Goal: Task Accomplishment & Management: Complete application form

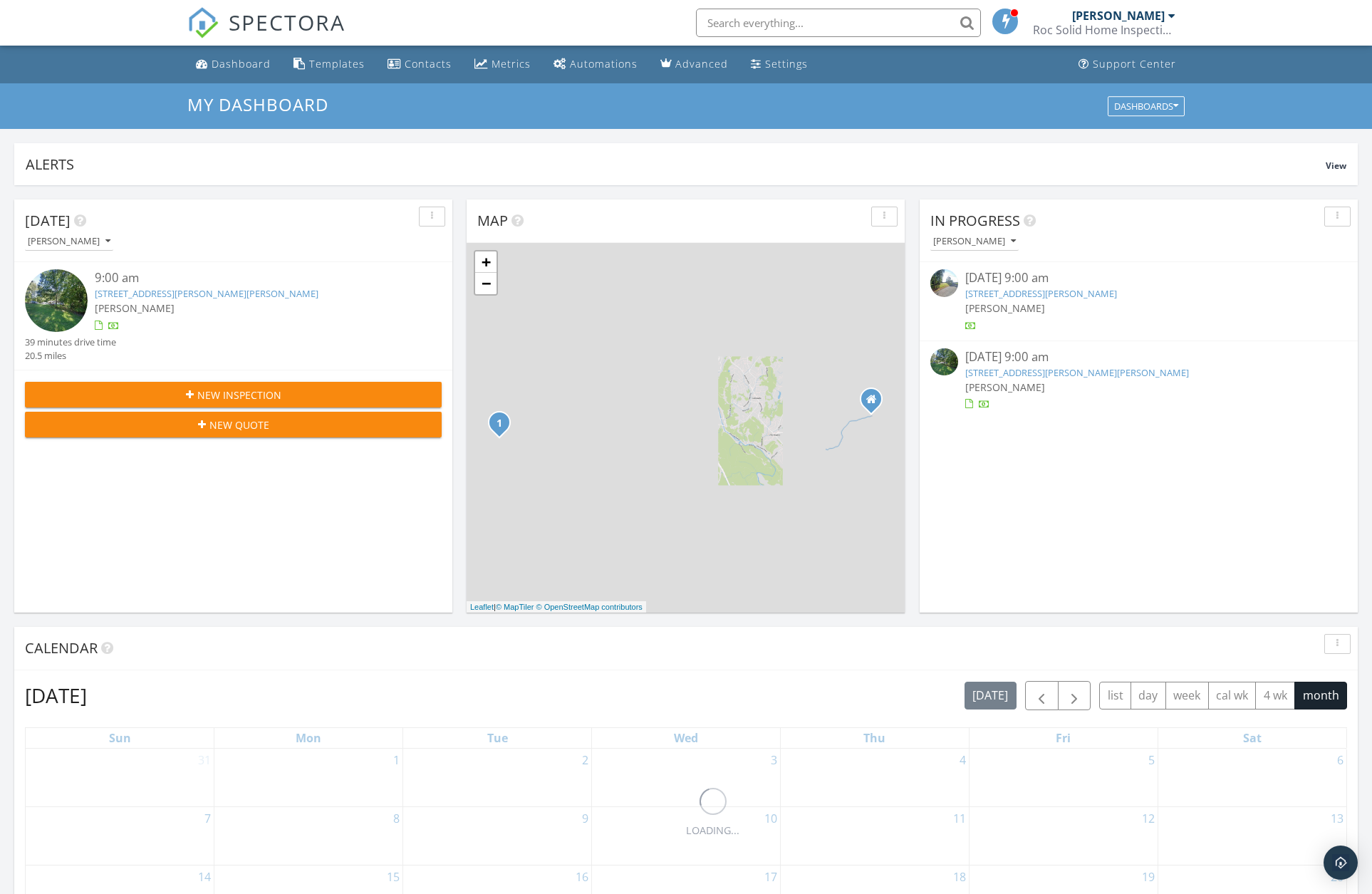
scroll to position [1318, 1394]
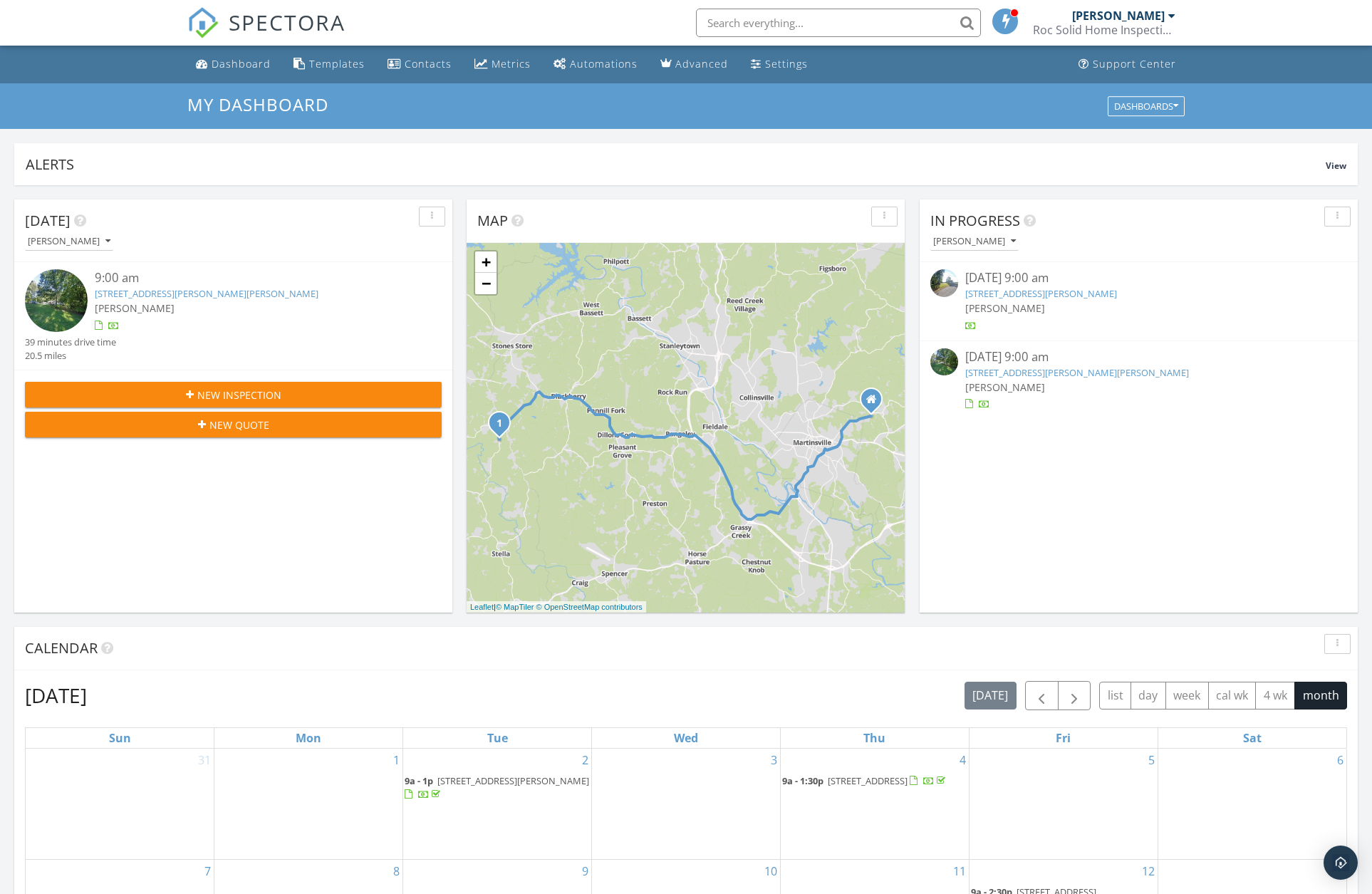
click at [229, 396] on span "New Inspection" at bounding box center [239, 395] width 84 height 15
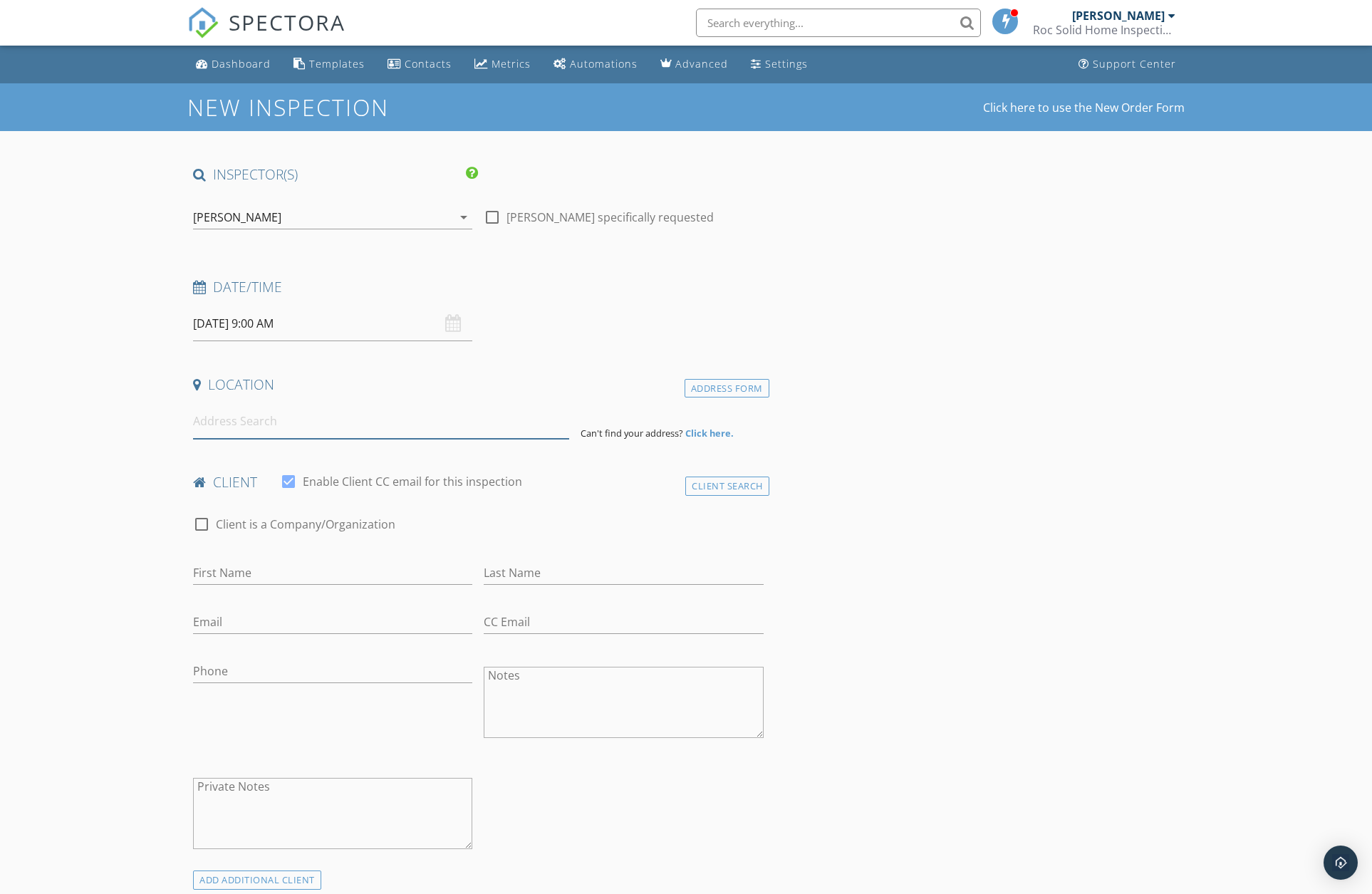
click at [230, 426] on input at bounding box center [381, 421] width 376 height 35
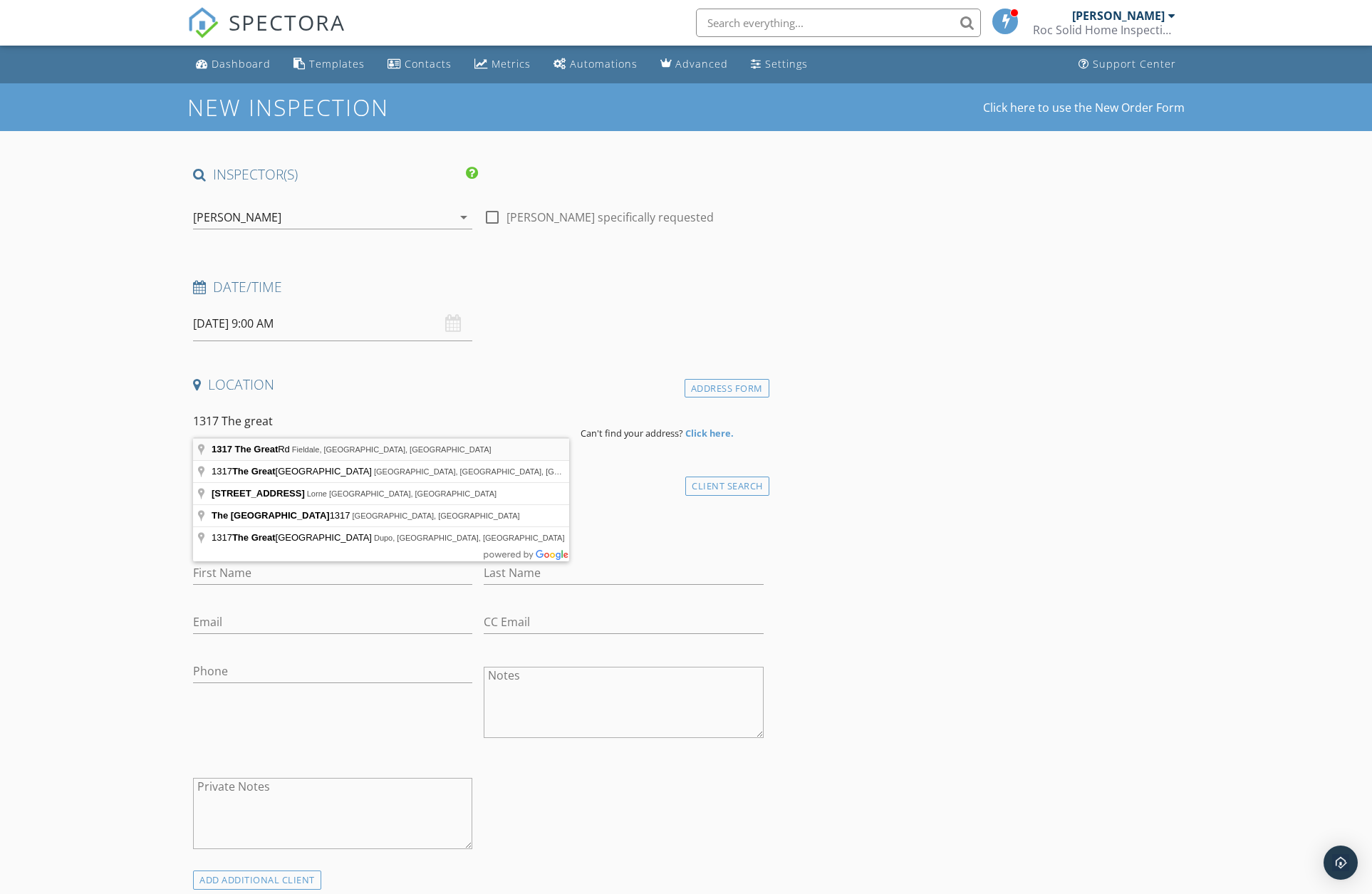
type input "1317 The Great Rd, Fieldale, VA, USA"
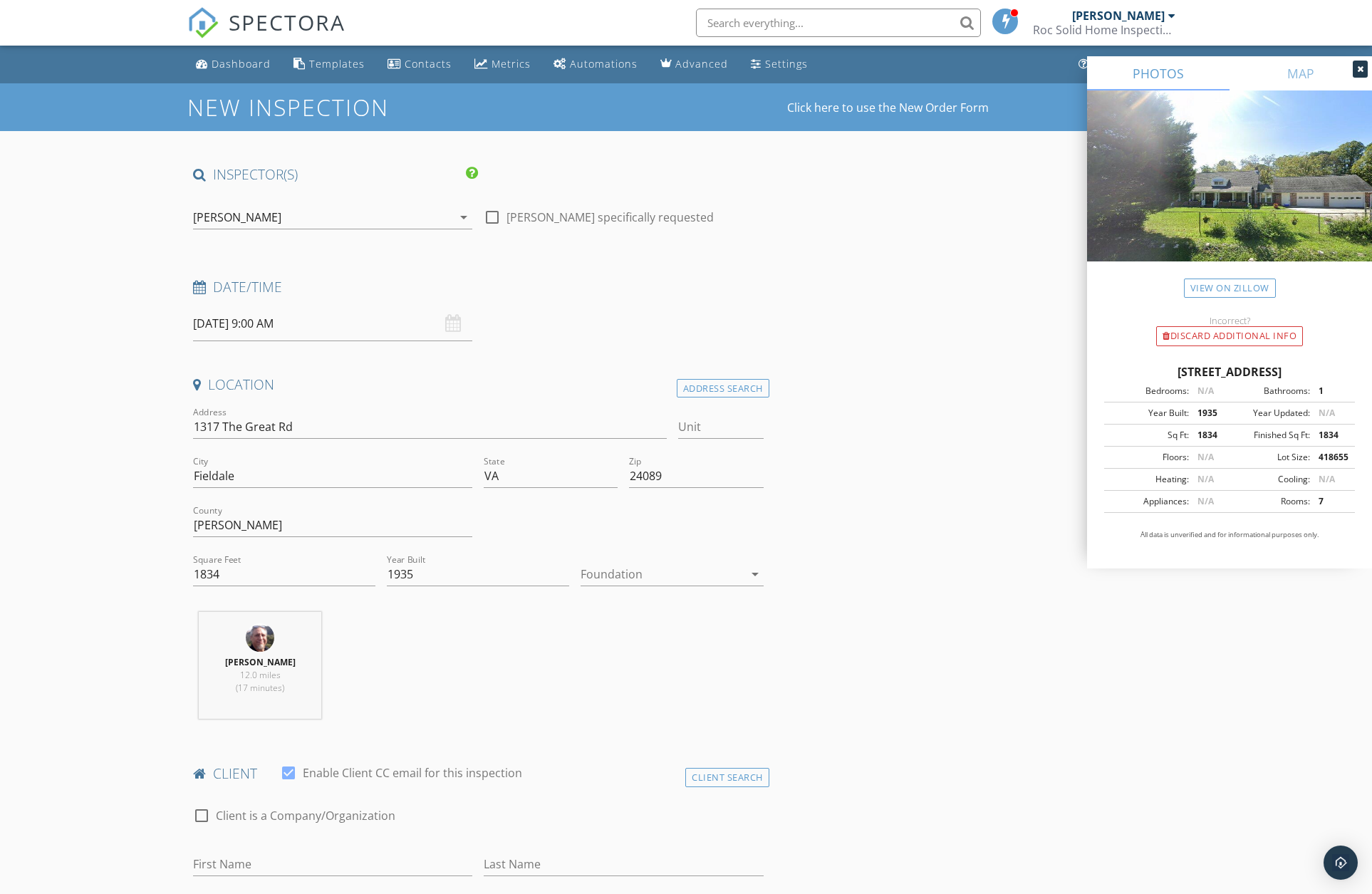
scroll to position [96, 0]
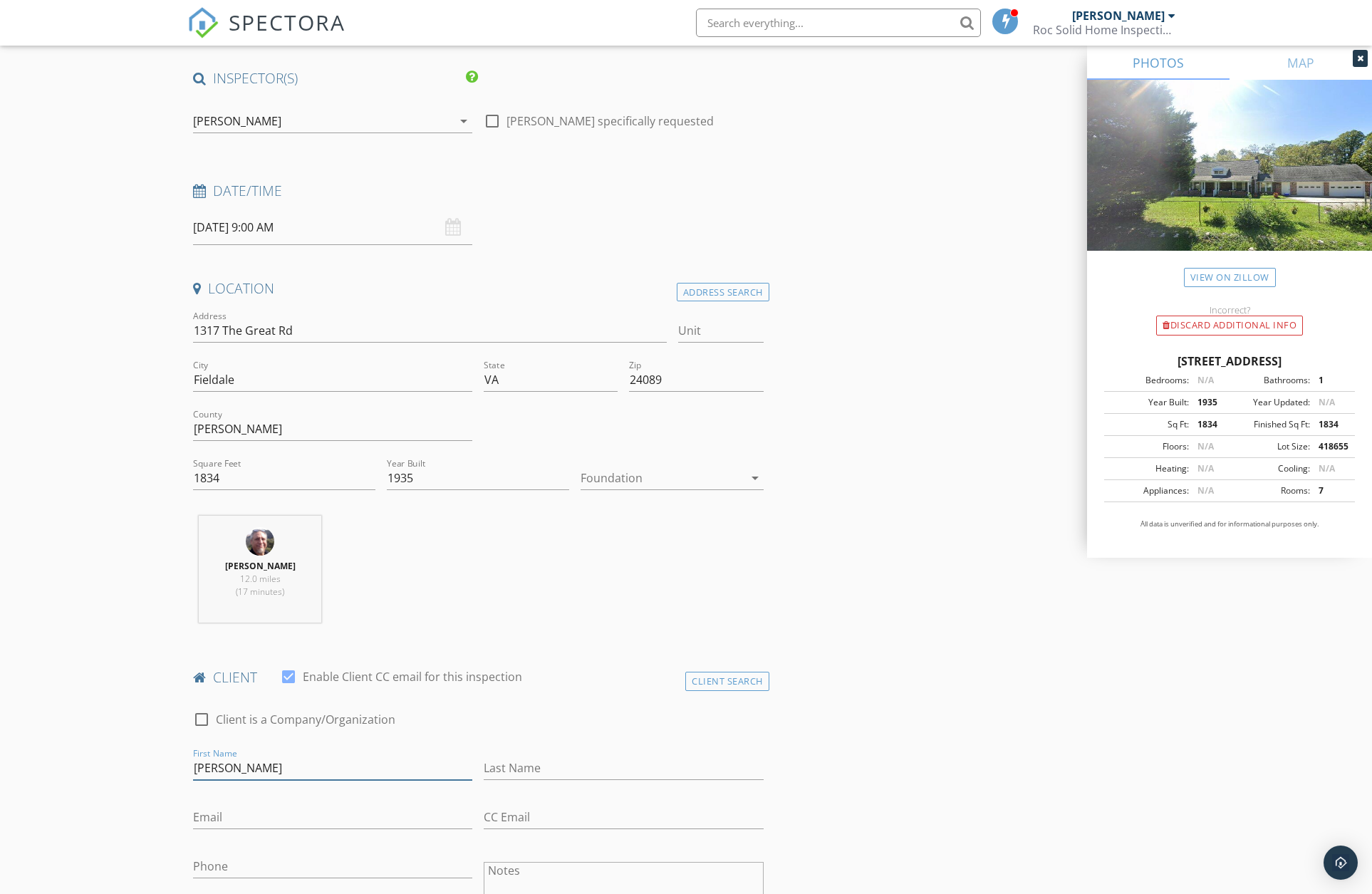
type input "zach"
type input "Auerbach"
click at [203, 769] on input "zach" at bounding box center [332, 768] width 279 height 23
type input "Zach"
click at [233, 802] on div "Email" at bounding box center [332, 820] width 279 height 46
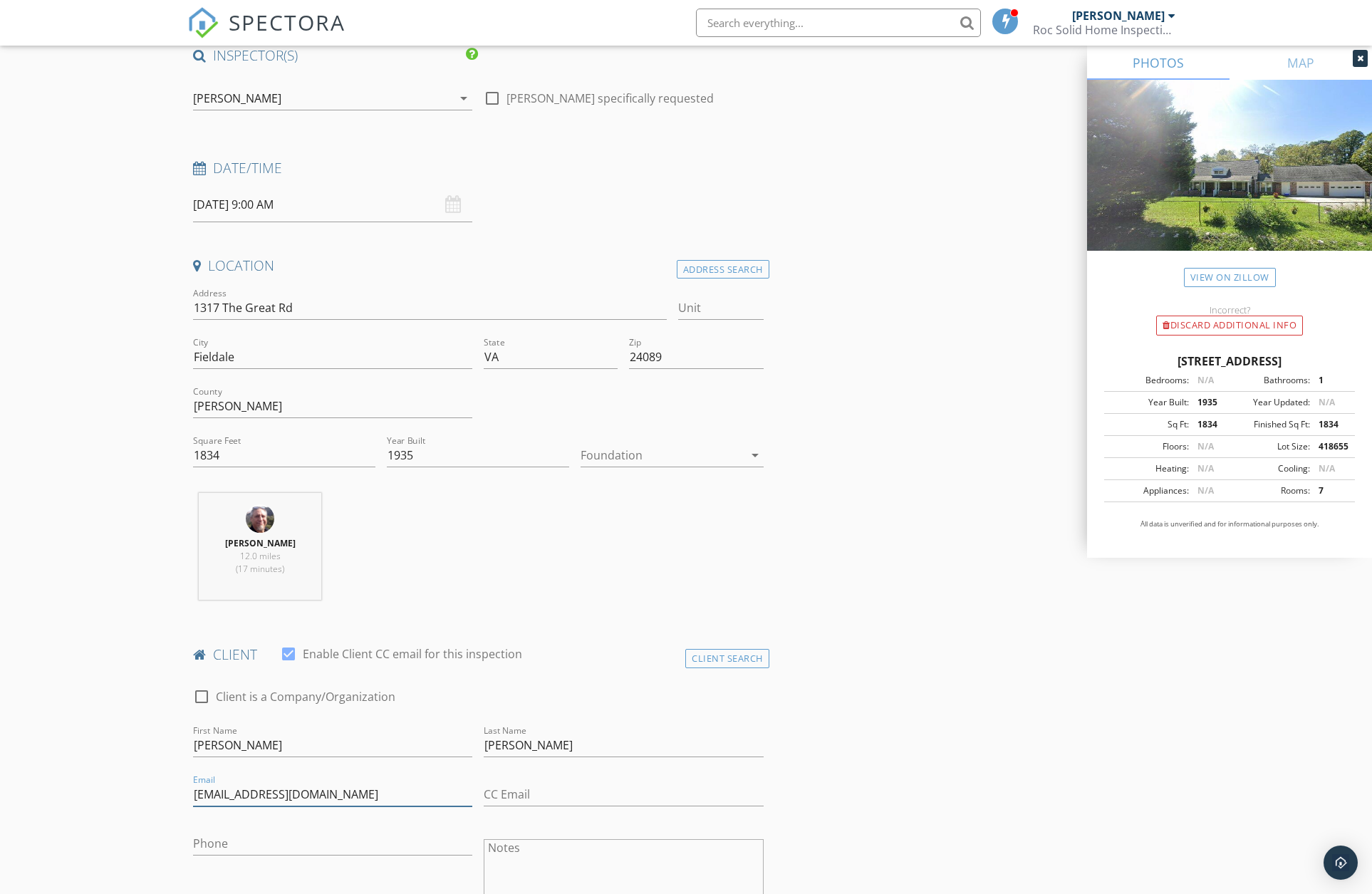
scroll to position [178, 0]
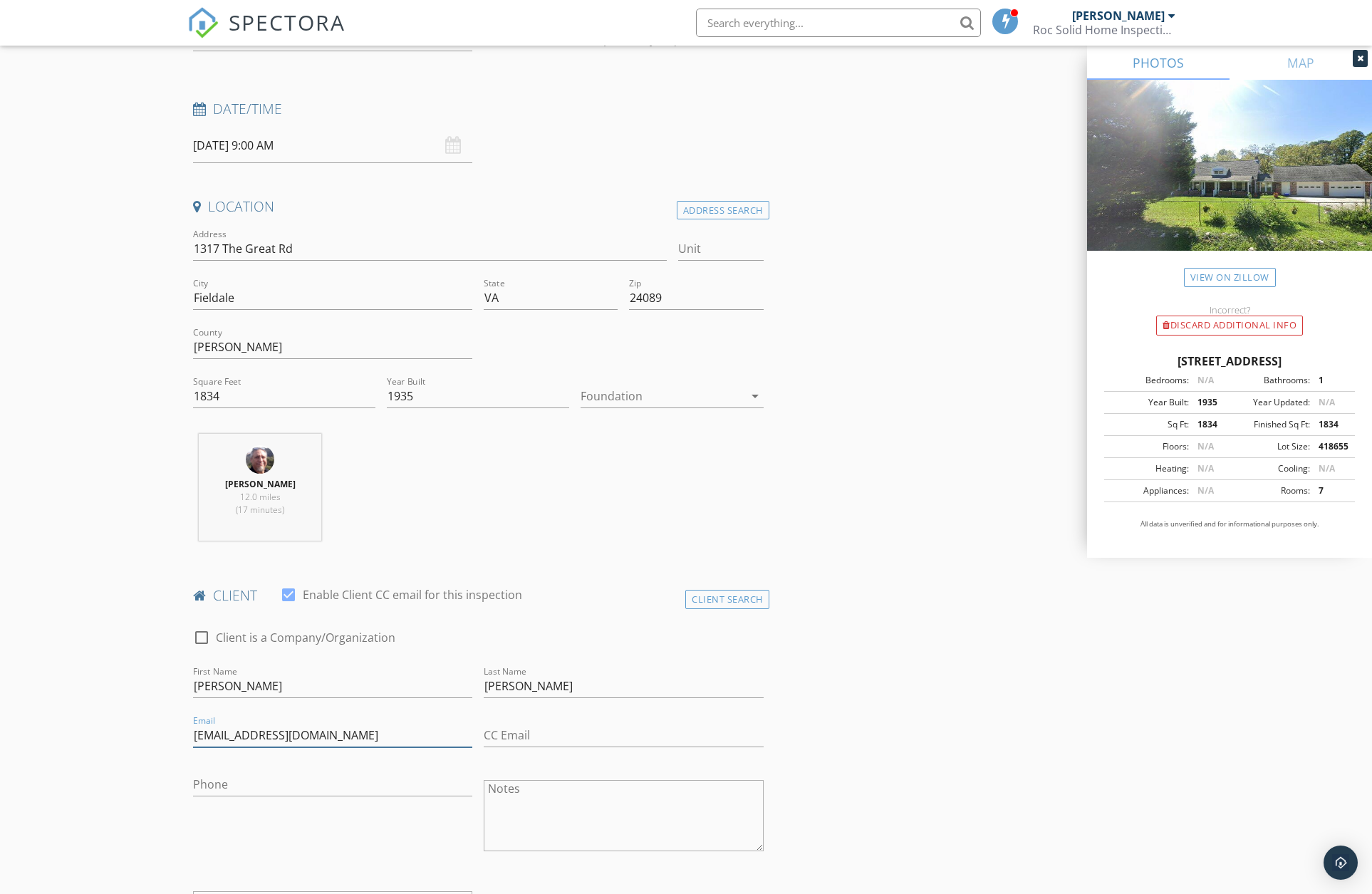
type input "auerbachs2013@gmail.com"
drag, startPoint x: 213, startPoint y: 776, endPoint x: 196, endPoint y: 780, distance: 17.5
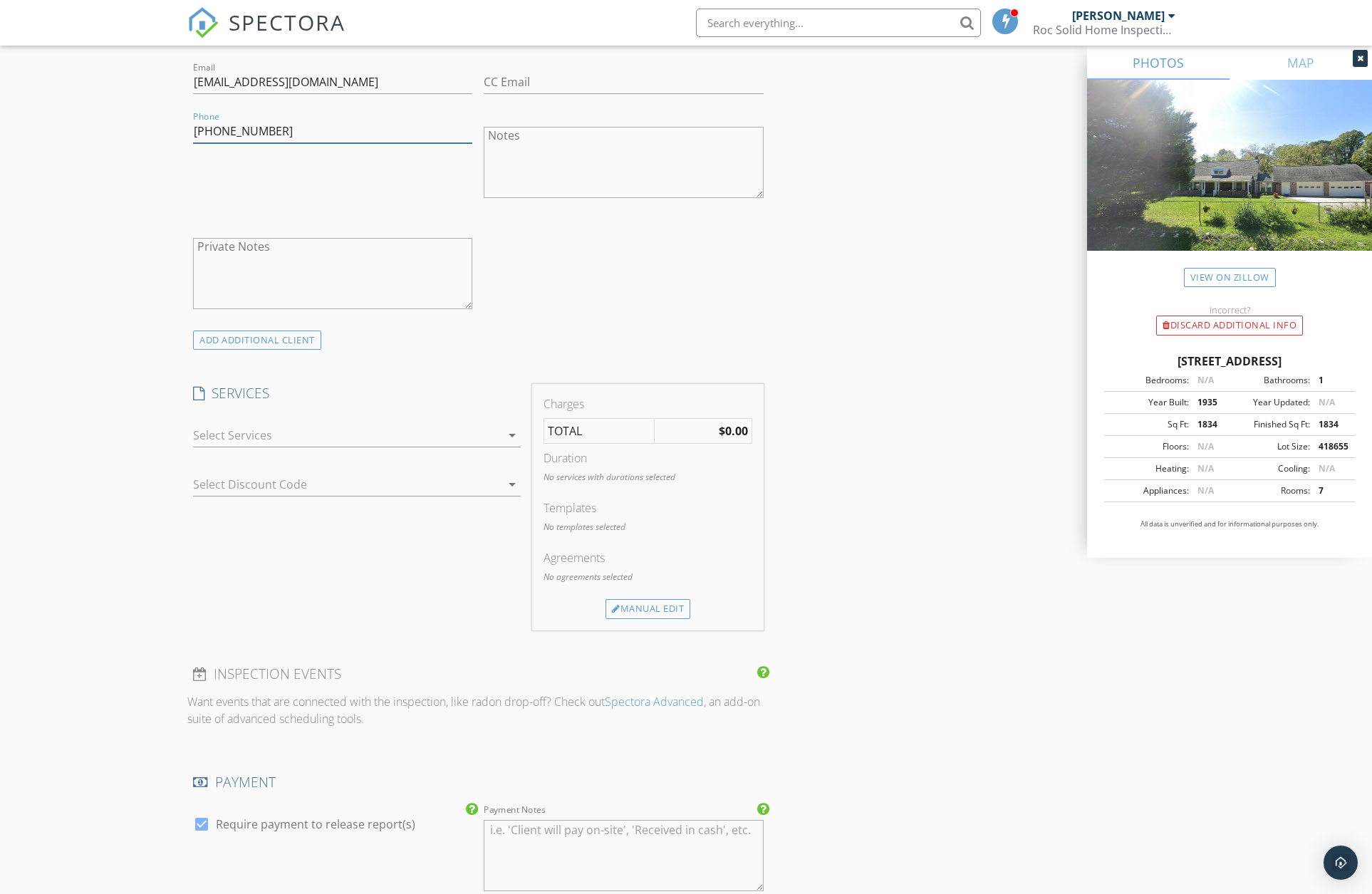
scroll to position [160, 0]
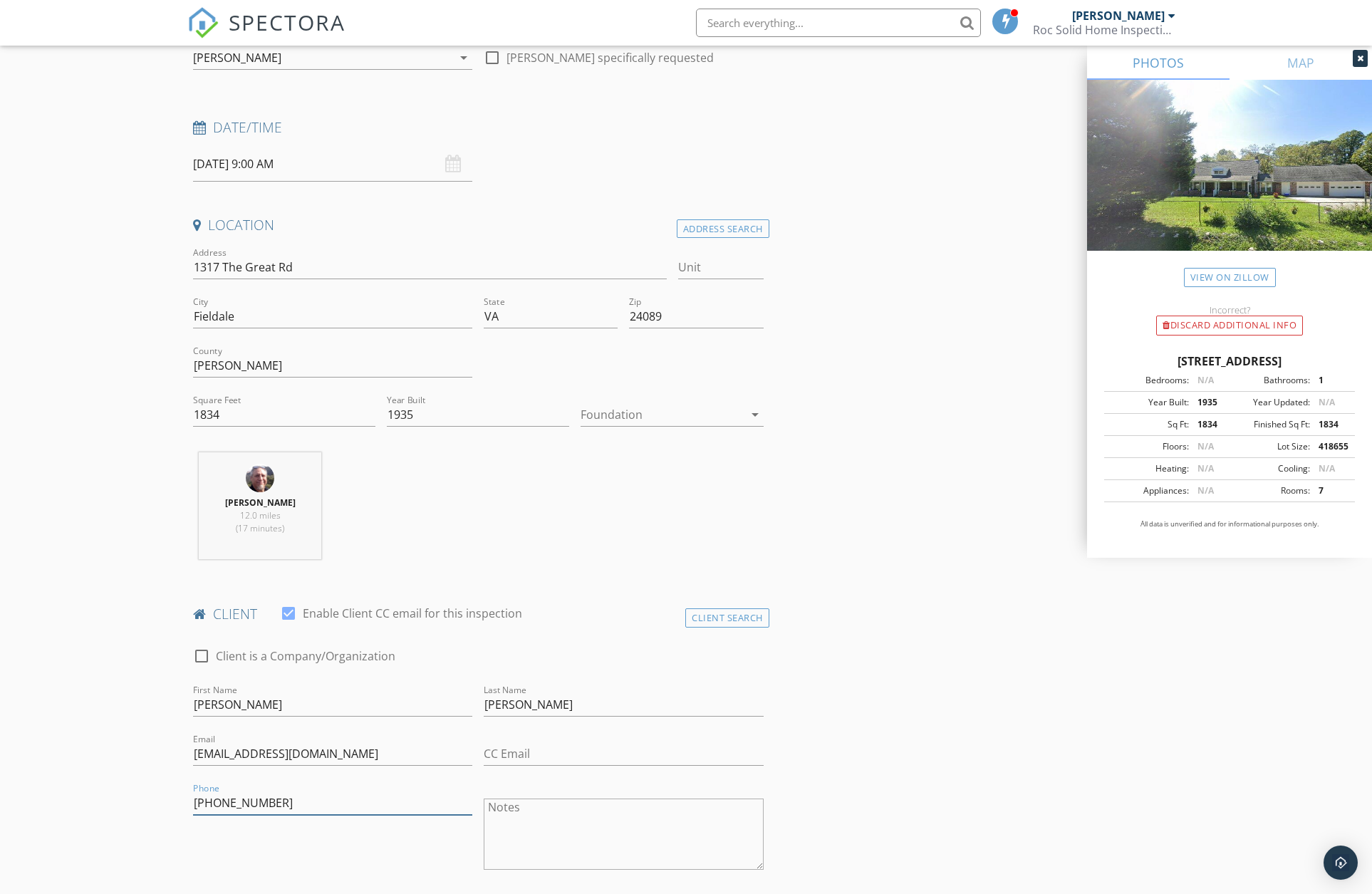
type input "[PHONE_NUMBER]"
click at [292, 410] on input "1834" at bounding box center [284, 415] width 182 height 23
type input "1"
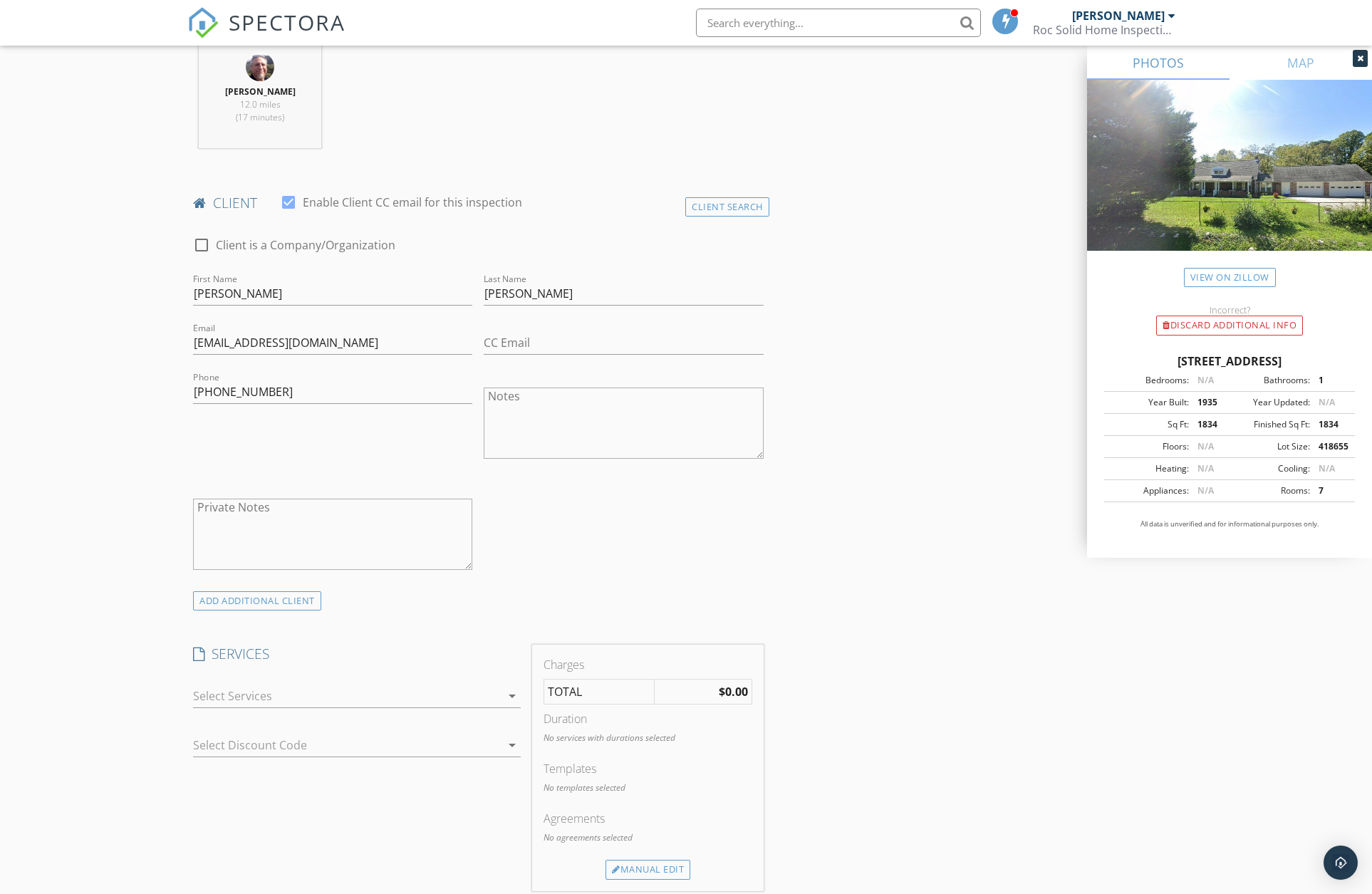
scroll to position [810, 0]
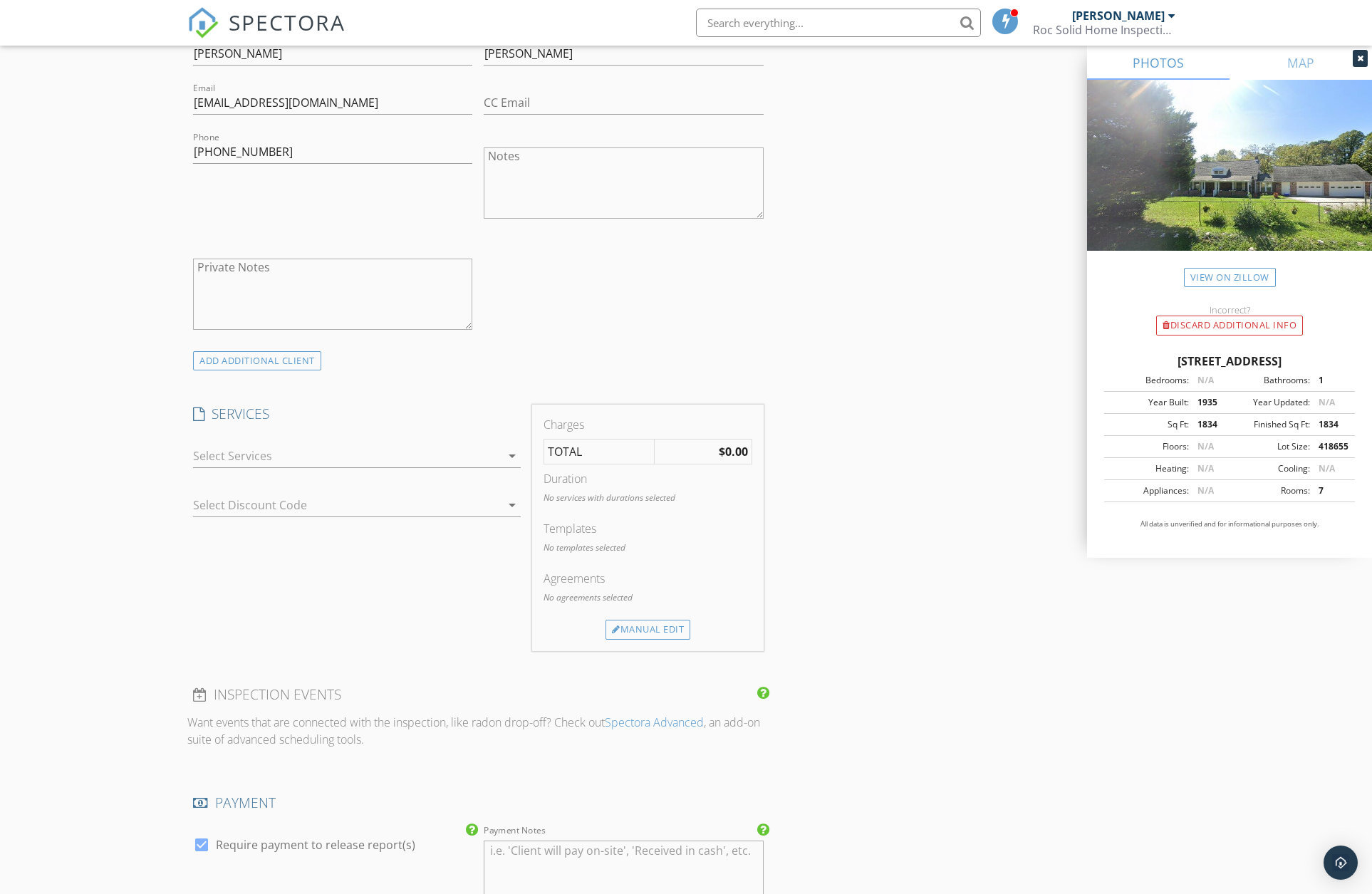
type input "2444"
click at [384, 466] on div "arrow_drop_down" at bounding box center [356, 463] width 327 height 38
click at [384, 461] on div at bounding box center [346, 456] width 307 height 23
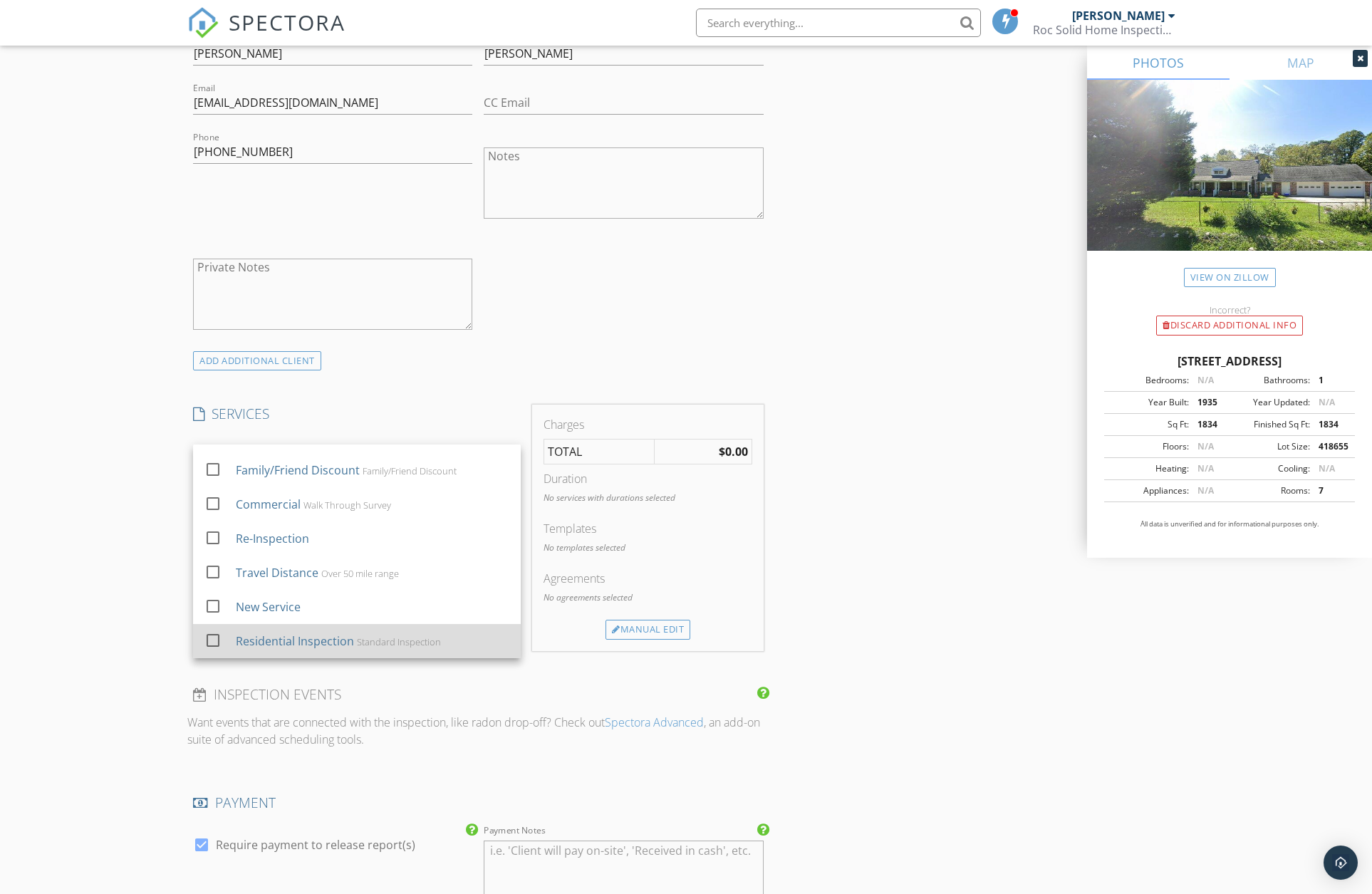
click at [216, 635] on div at bounding box center [212, 640] width 24 height 24
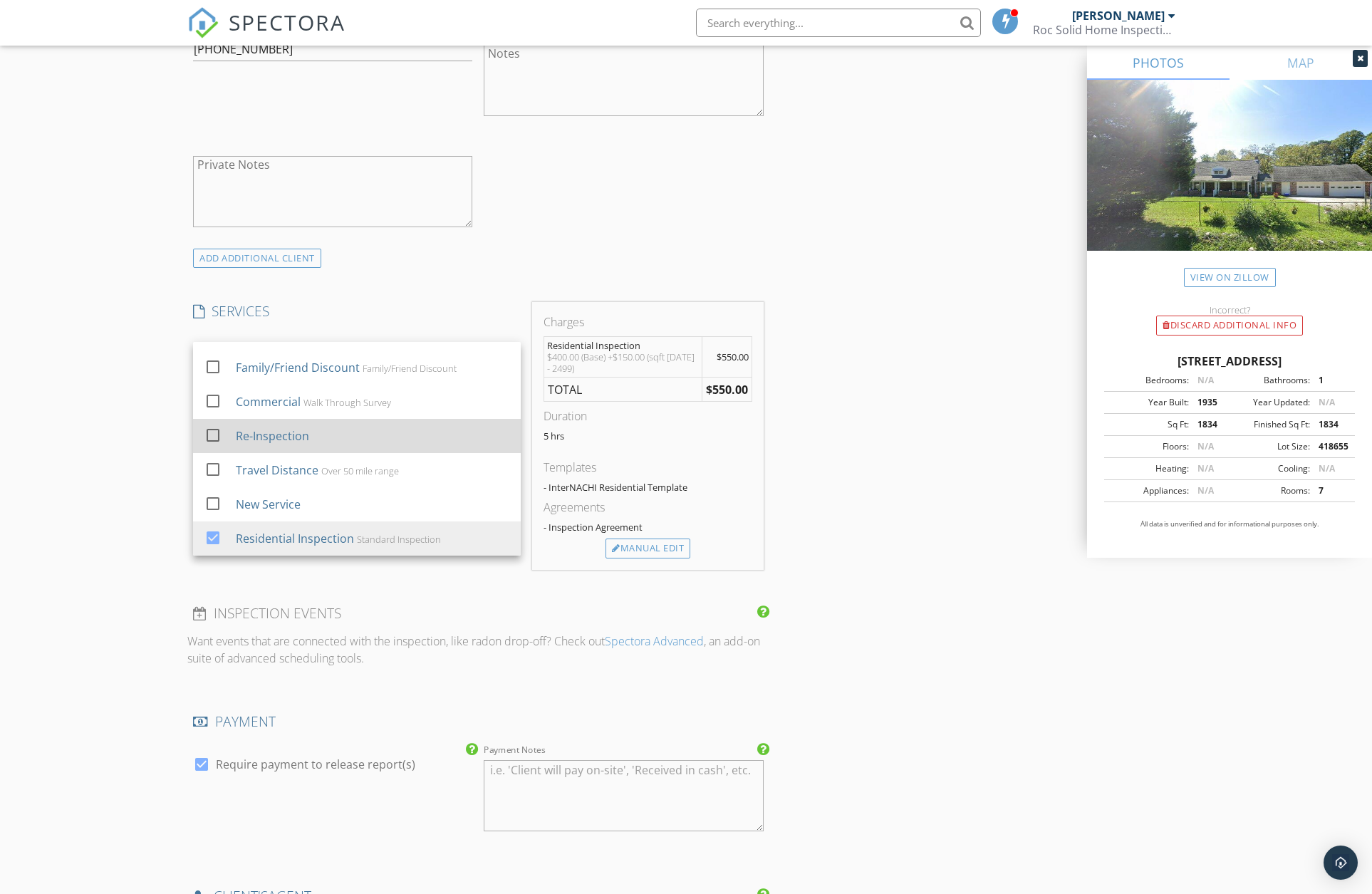
scroll to position [1196, 0]
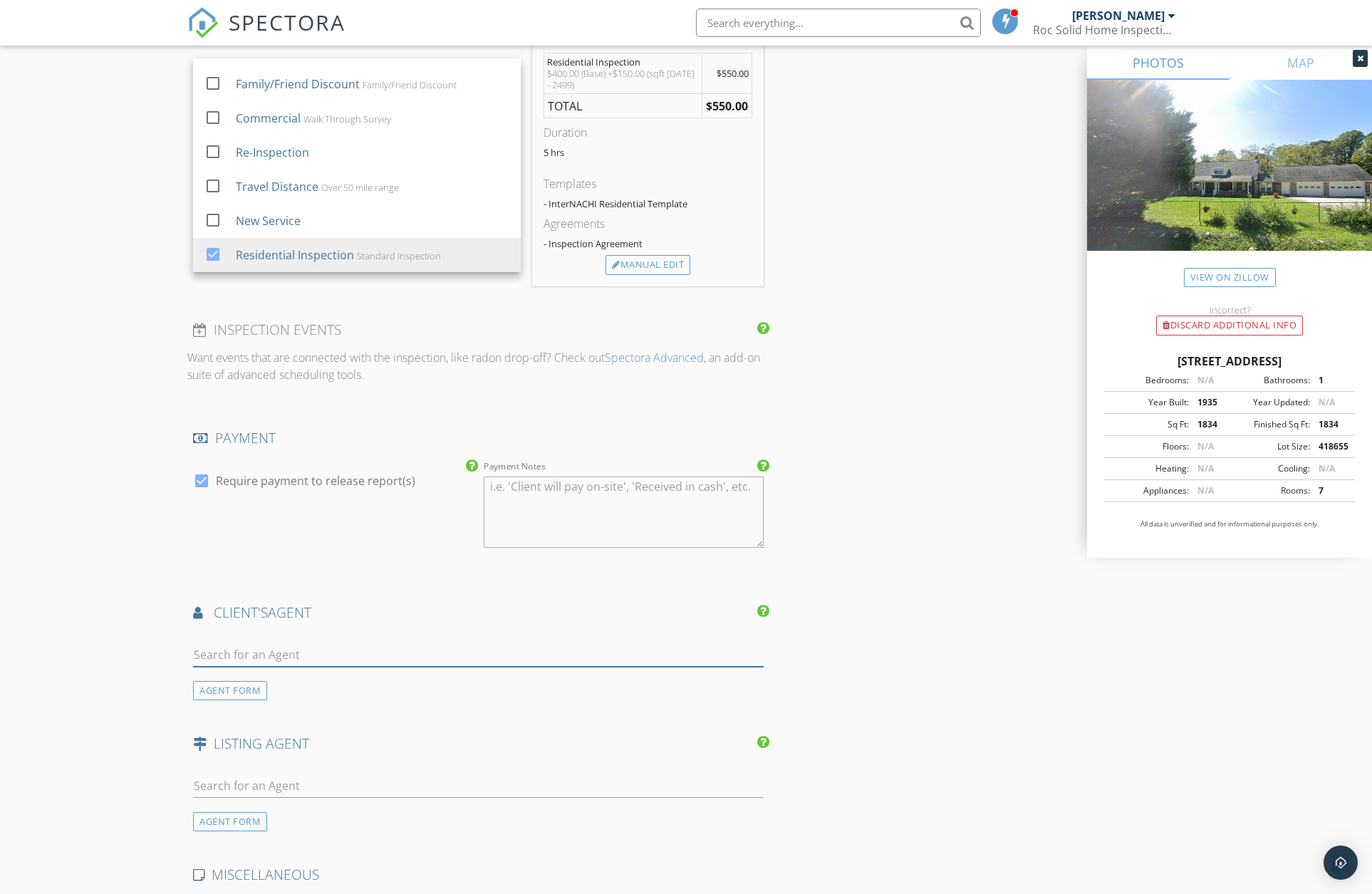
click at [287, 655] on input "text" at bounding box center [478, 655] width 571 height 23
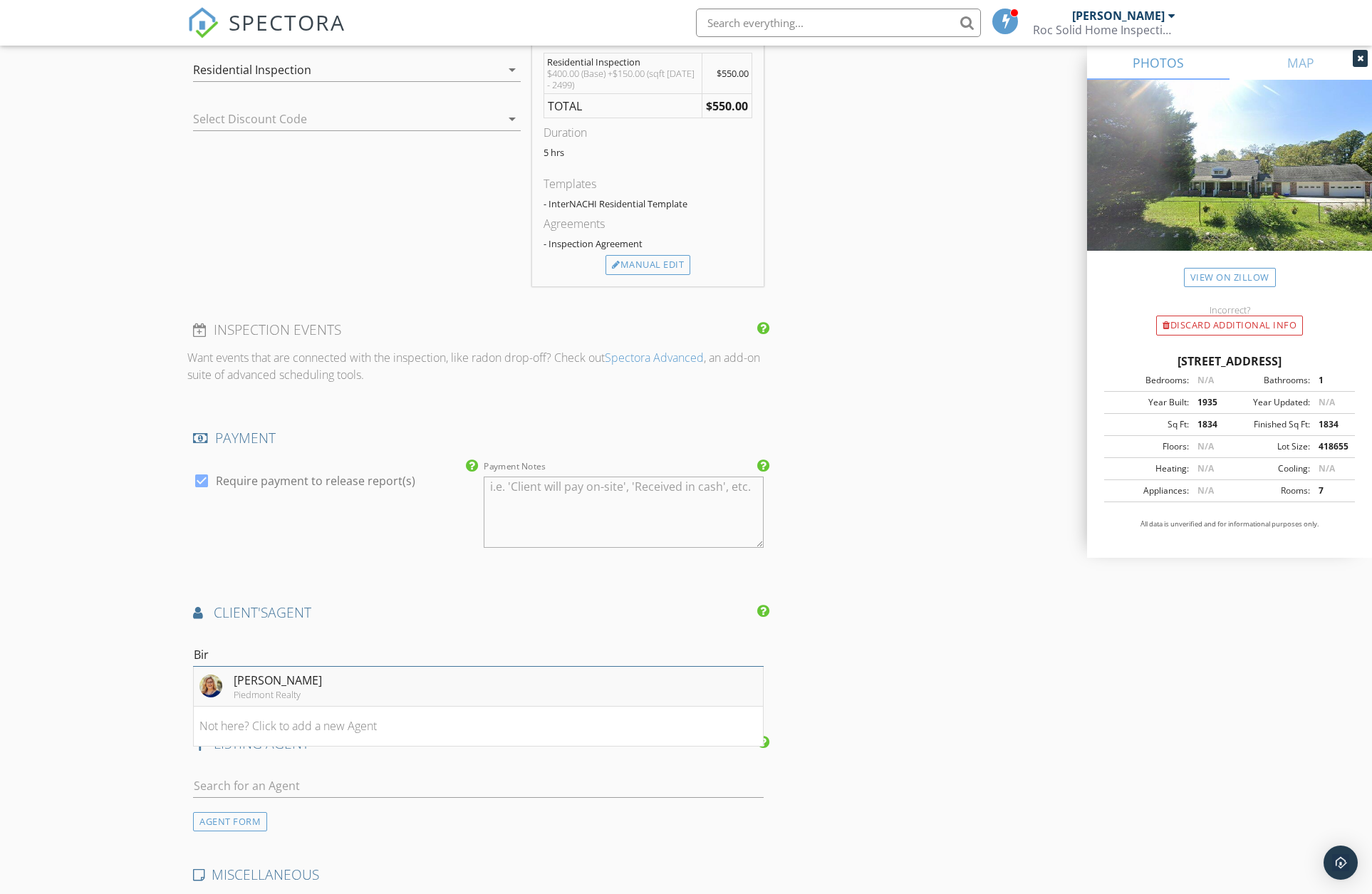
type input "Bir"
click at [263, 689] on div "Piedmont Realty" at bounding box center [278, 694] width 89 height 12
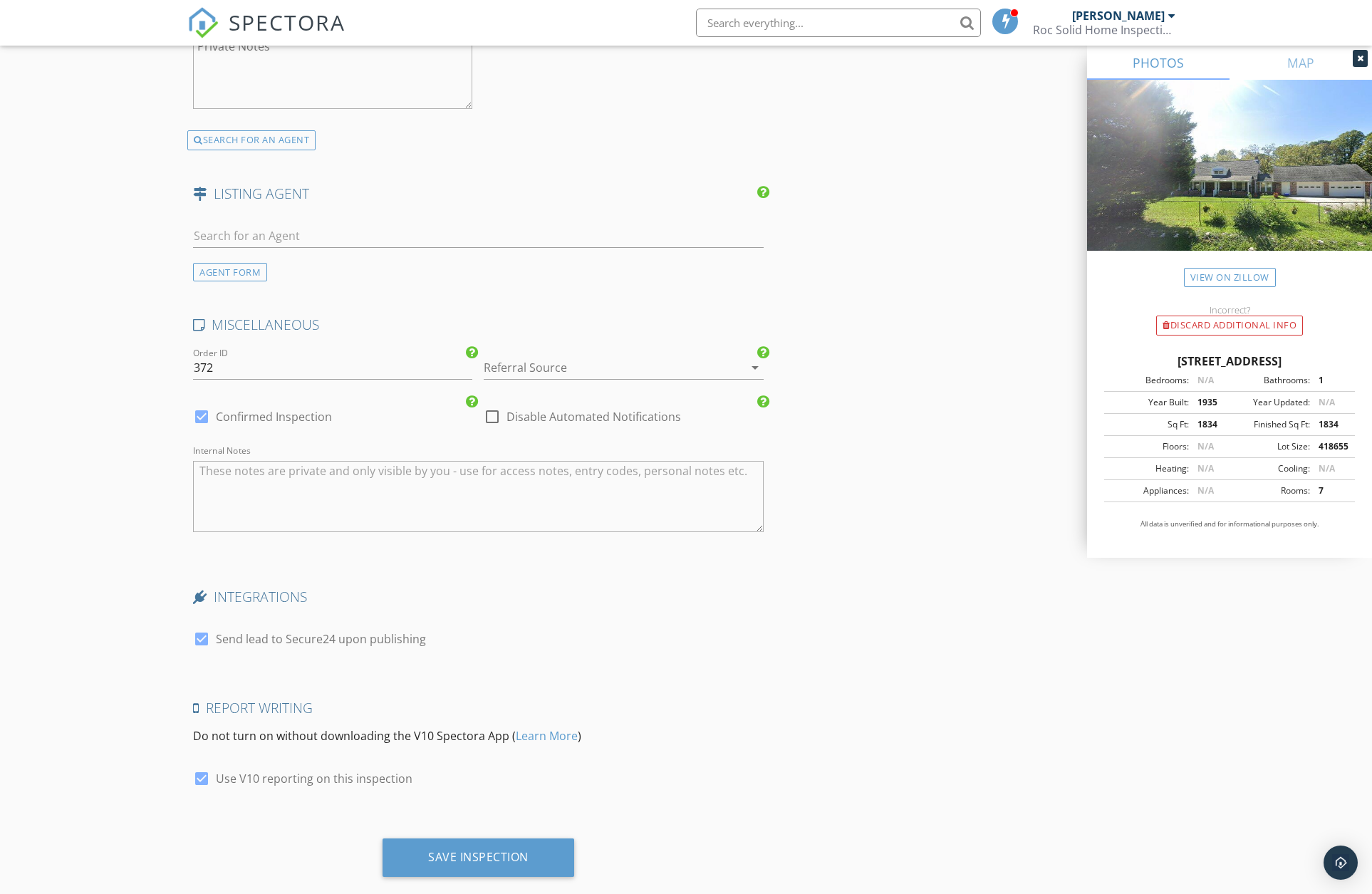
scroll to position [2093, 0]
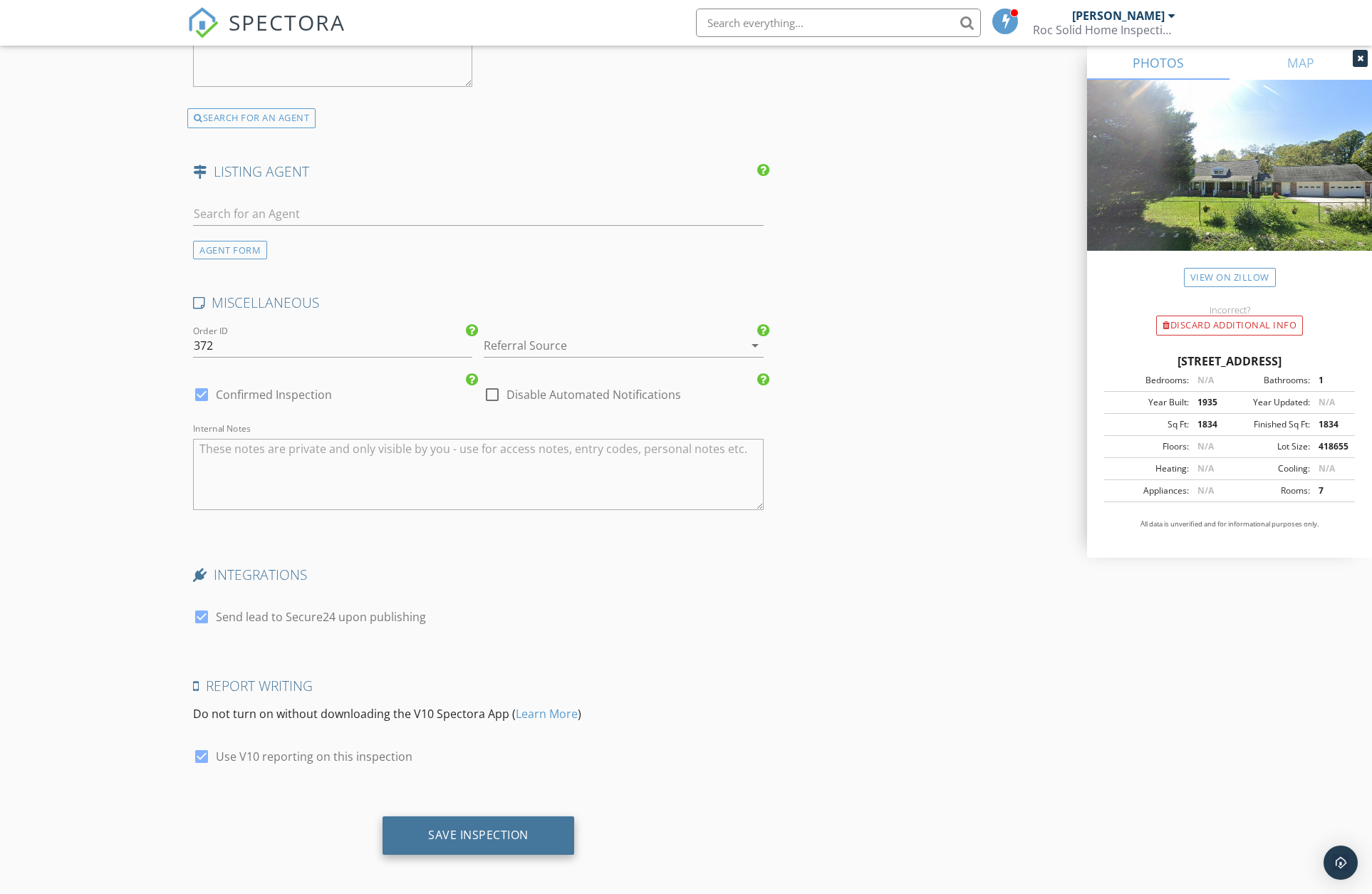
click at [459, 834] on div "Save Inspection" at bounding box center [478, 834] width 100 height 14
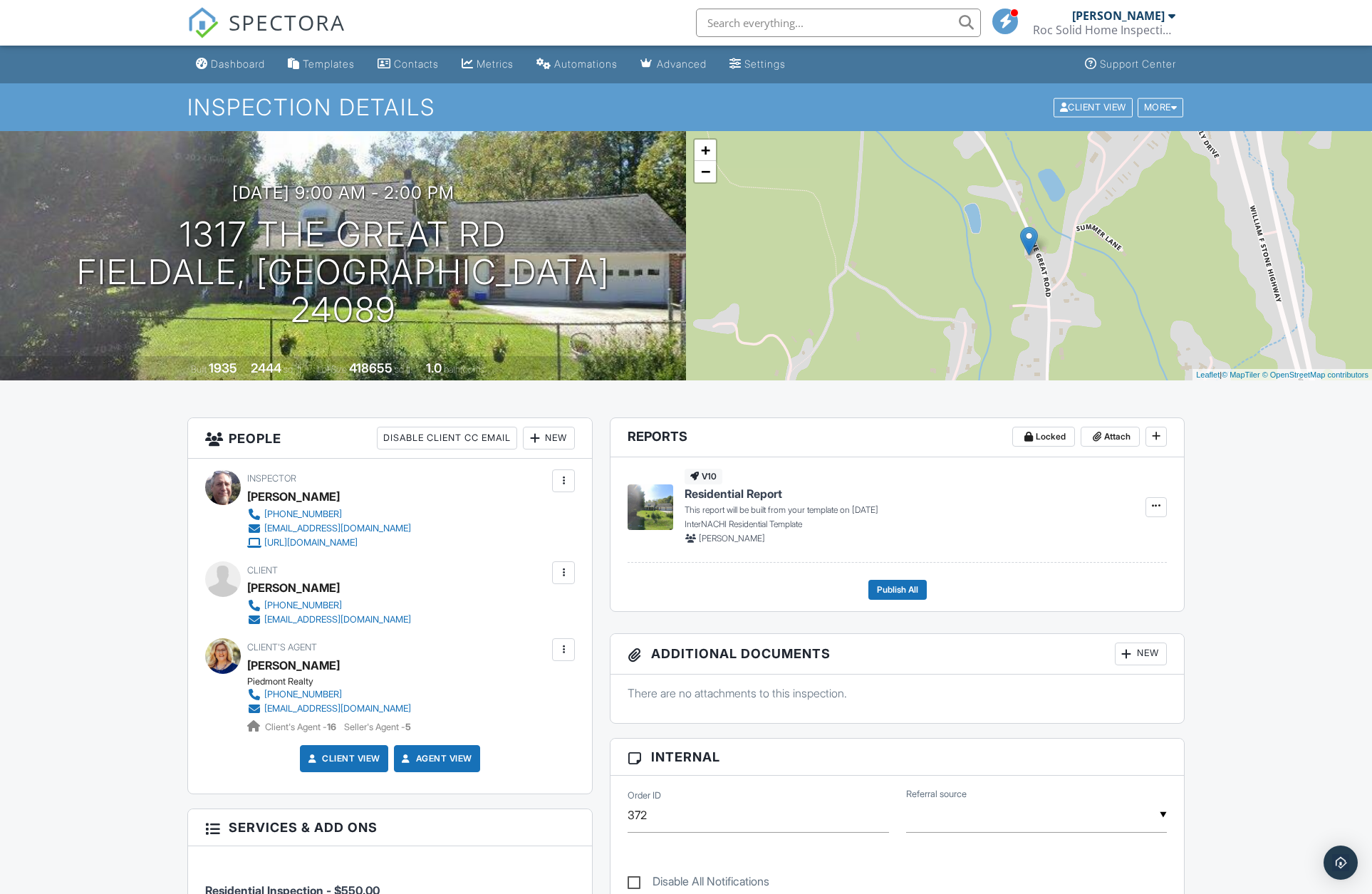
click at [606, 62] on div "Automations" at bounding box center [586, 64] width 64 height 12
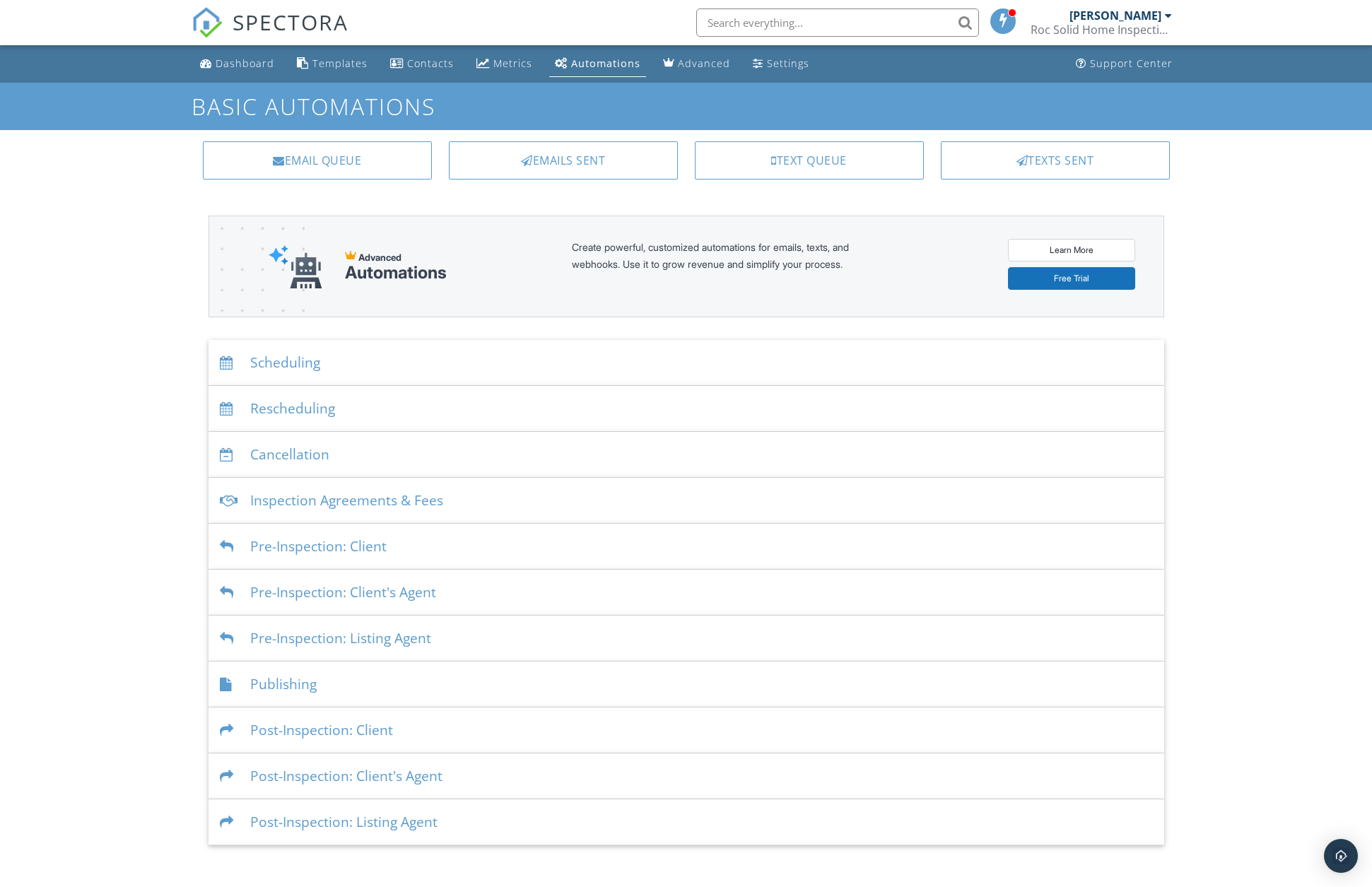
click at [532, 167] on div "Emails Sent" at bounding box center [563, 160] width 229 height 38
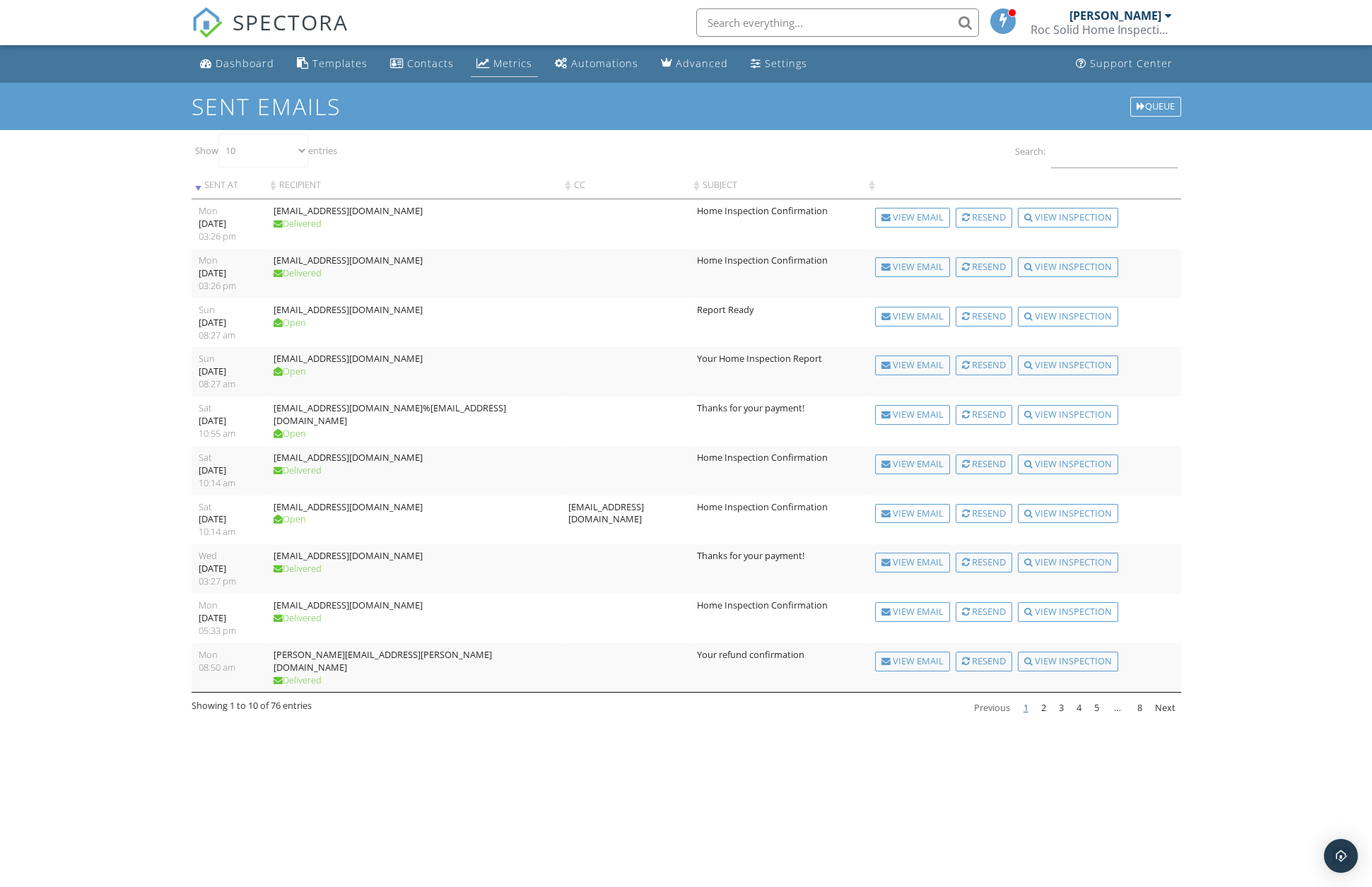
click at [496, 61] on div "Metrics" at bounding box center [512, 63] width 39 height 13
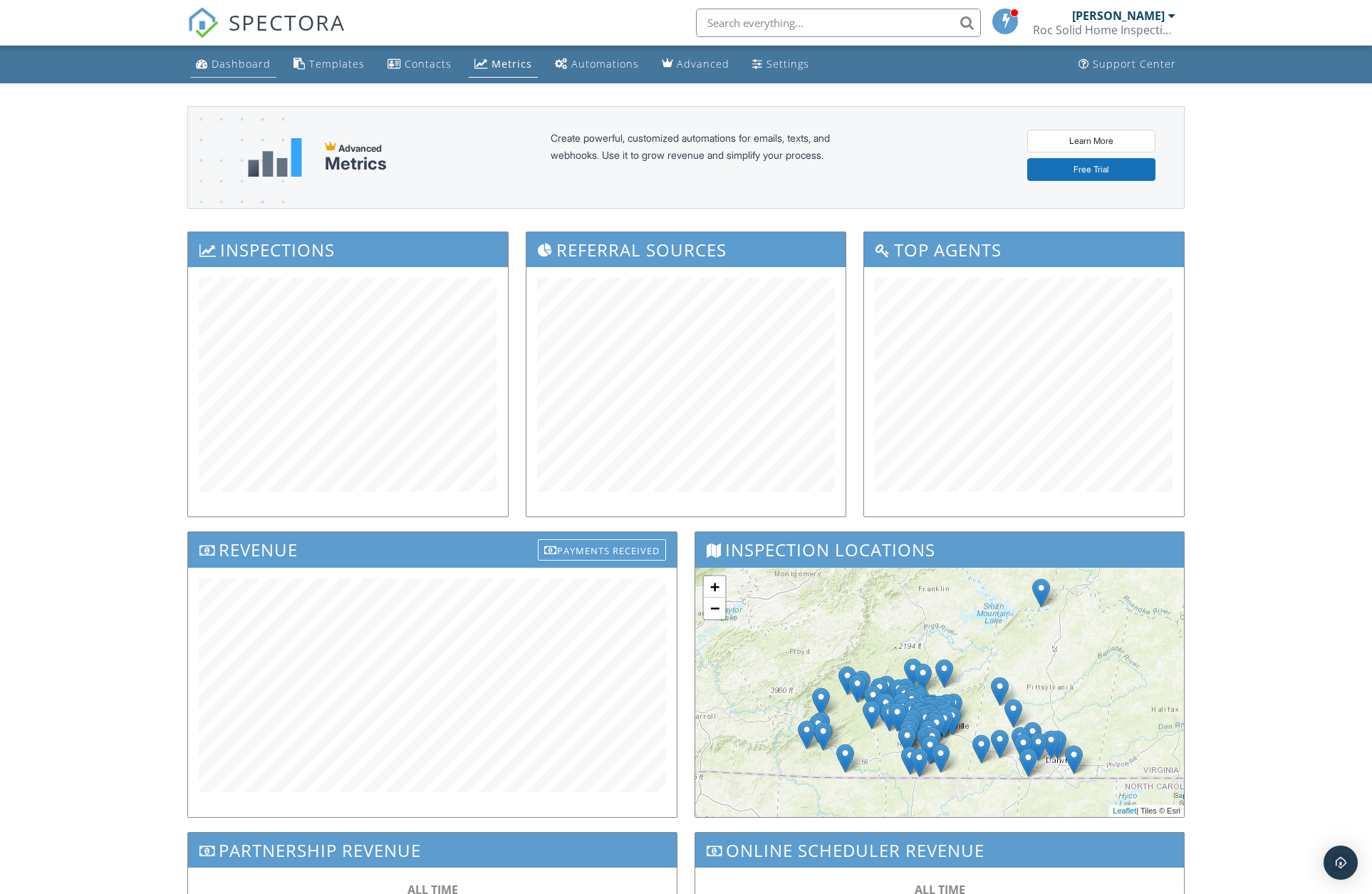
click at [236, 67] on div "Dashboard" at bounding box center [240, 64] width 59 height 13
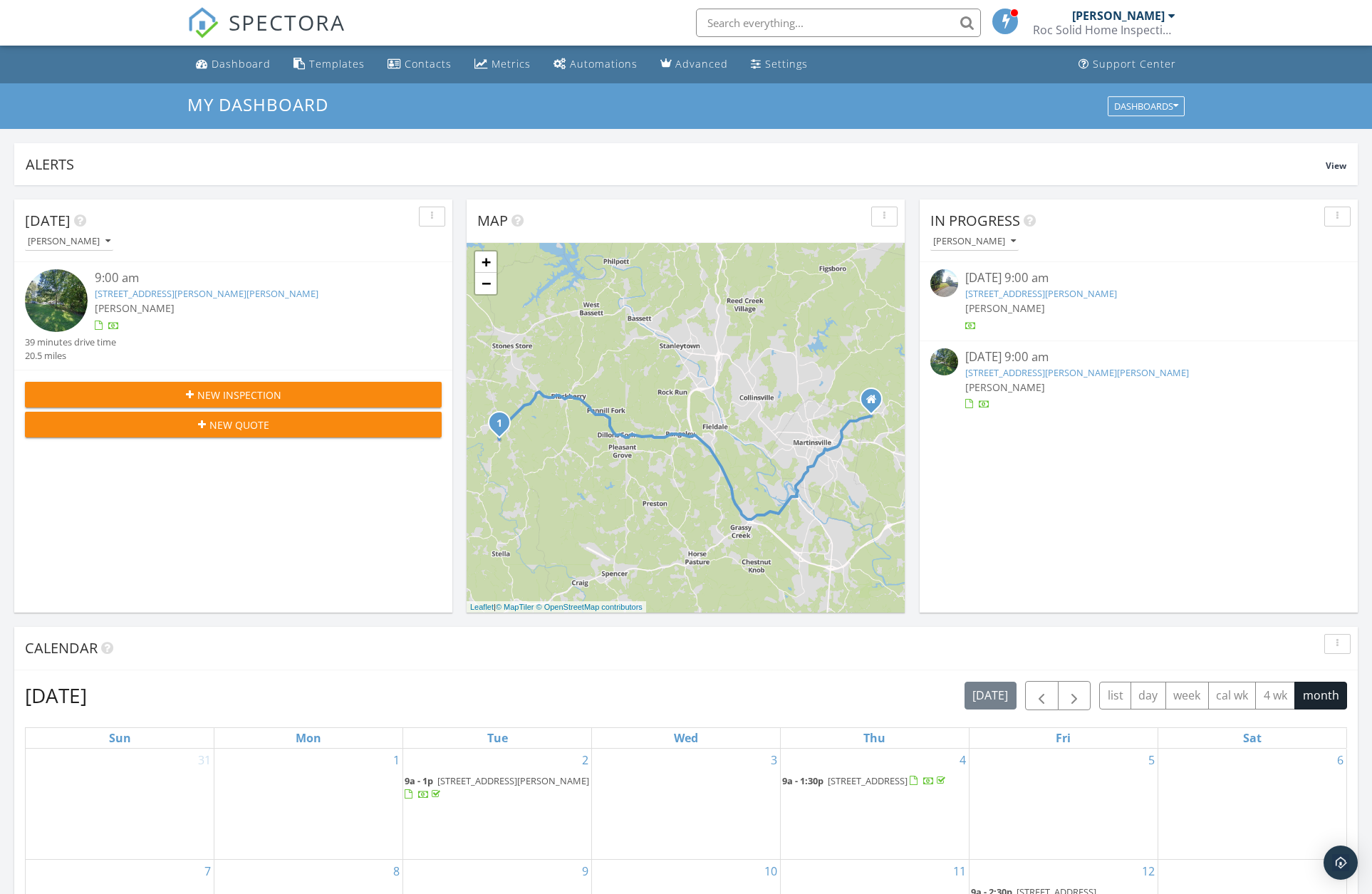
scroll to position [679, 0]
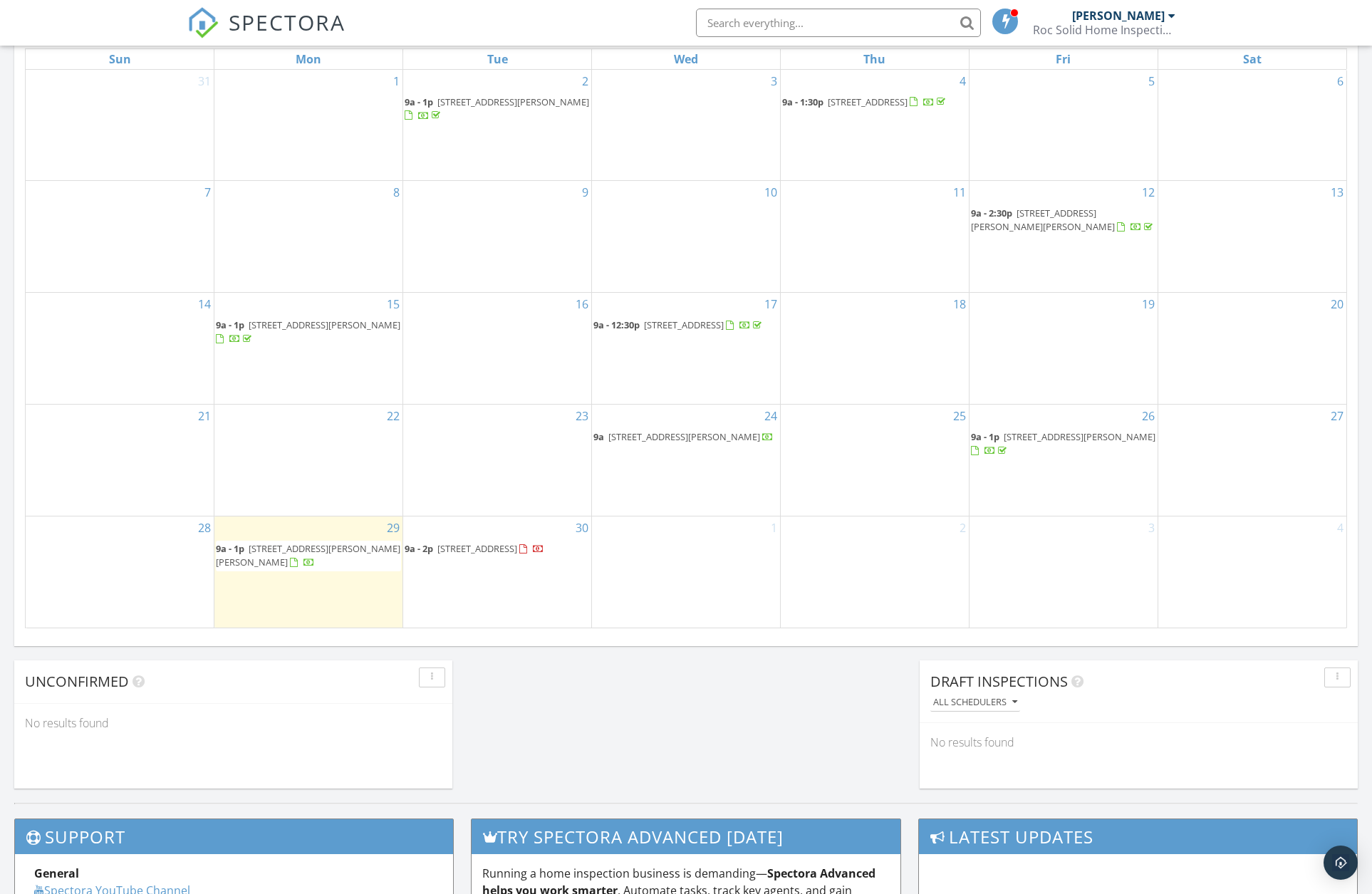
click at [493, 548] on span "[STREET_ADDRESS]" at bounding box center [477, 548] width 80 height 12
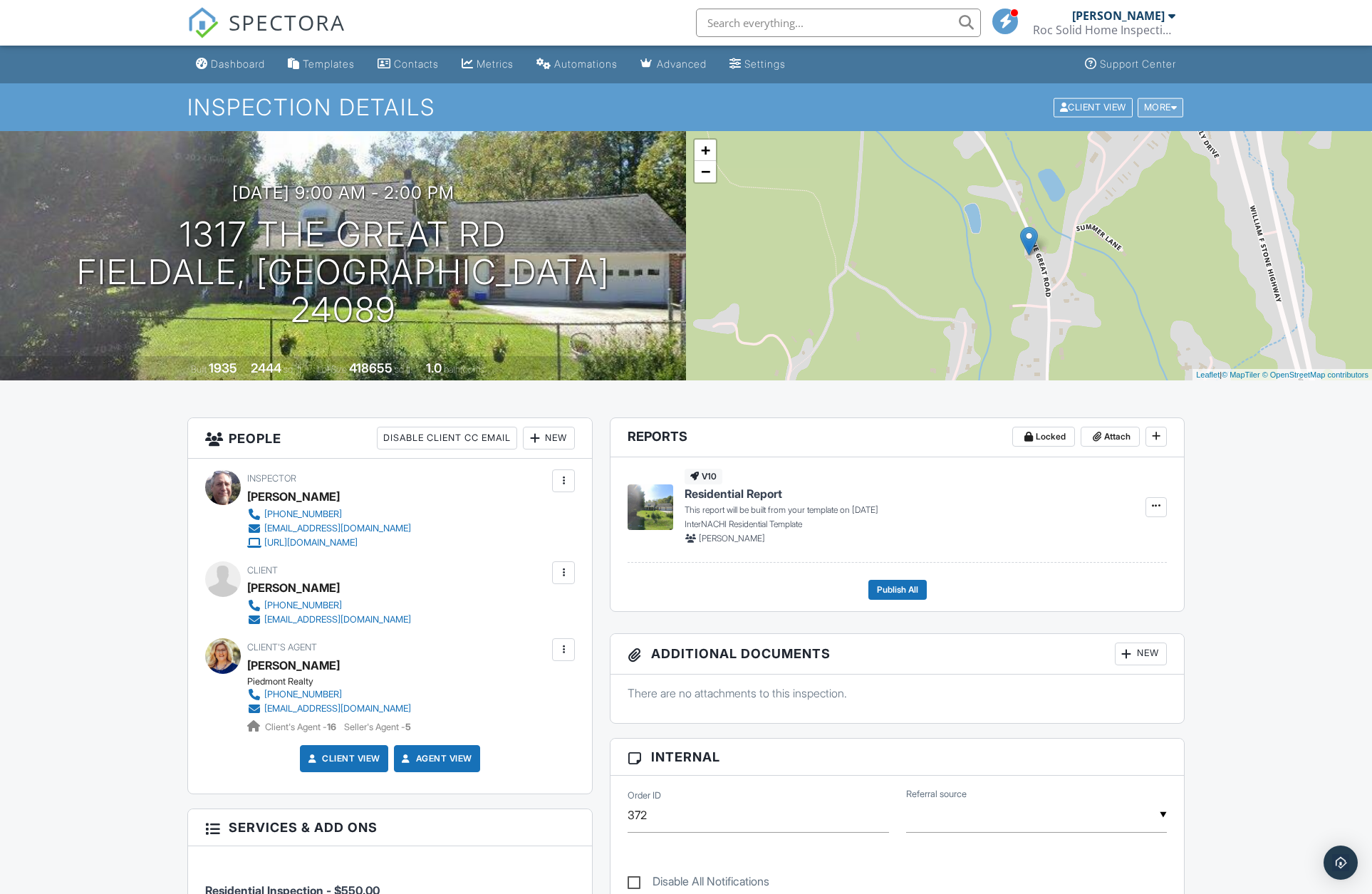
click at [1147, 107] on div "More" at bounding box center [1161, 107] width 46 height 19
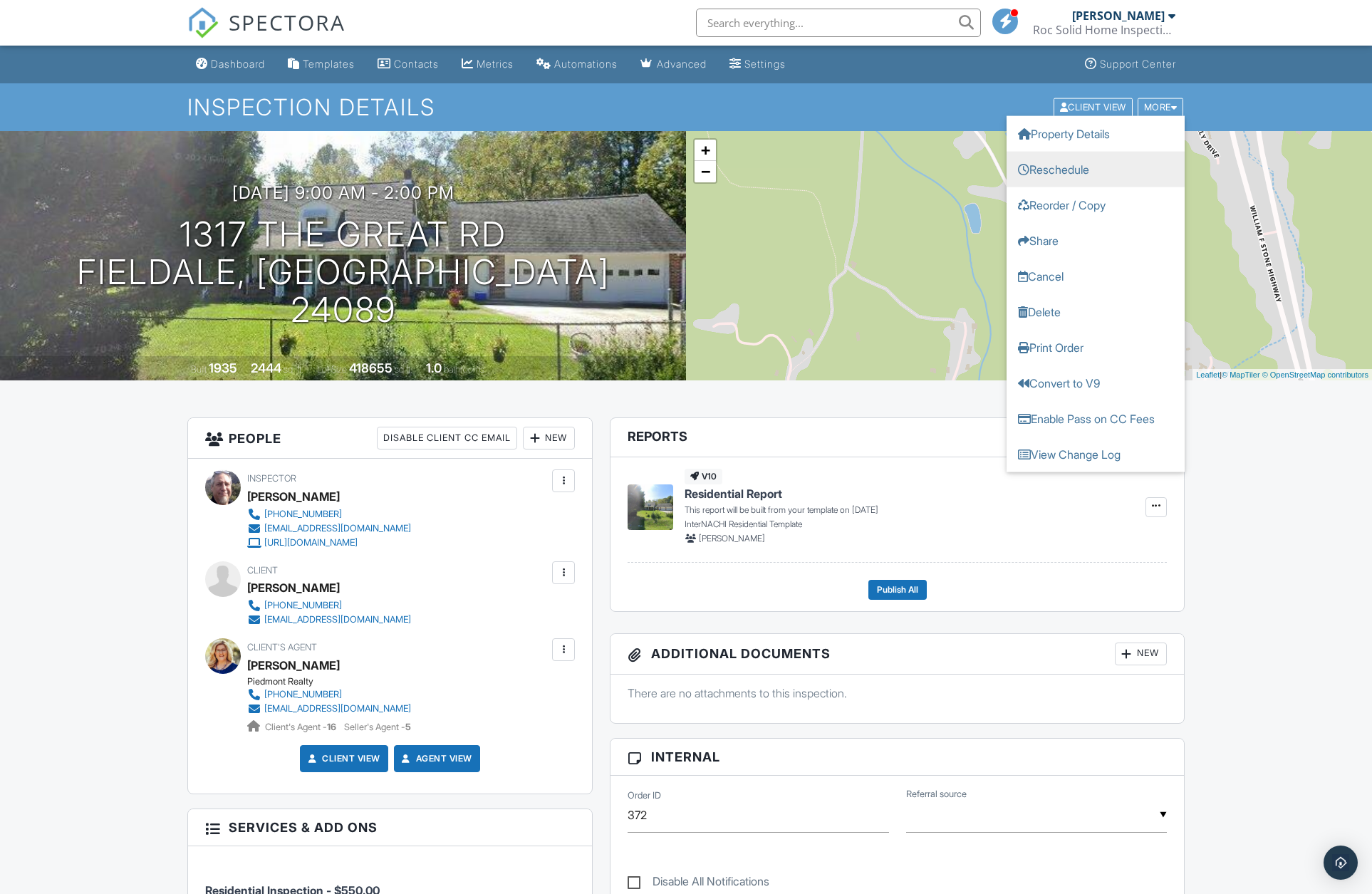
click at [1069, 174] on link "Reschedule" at bounding box center [1095, 168] width 178 height 36
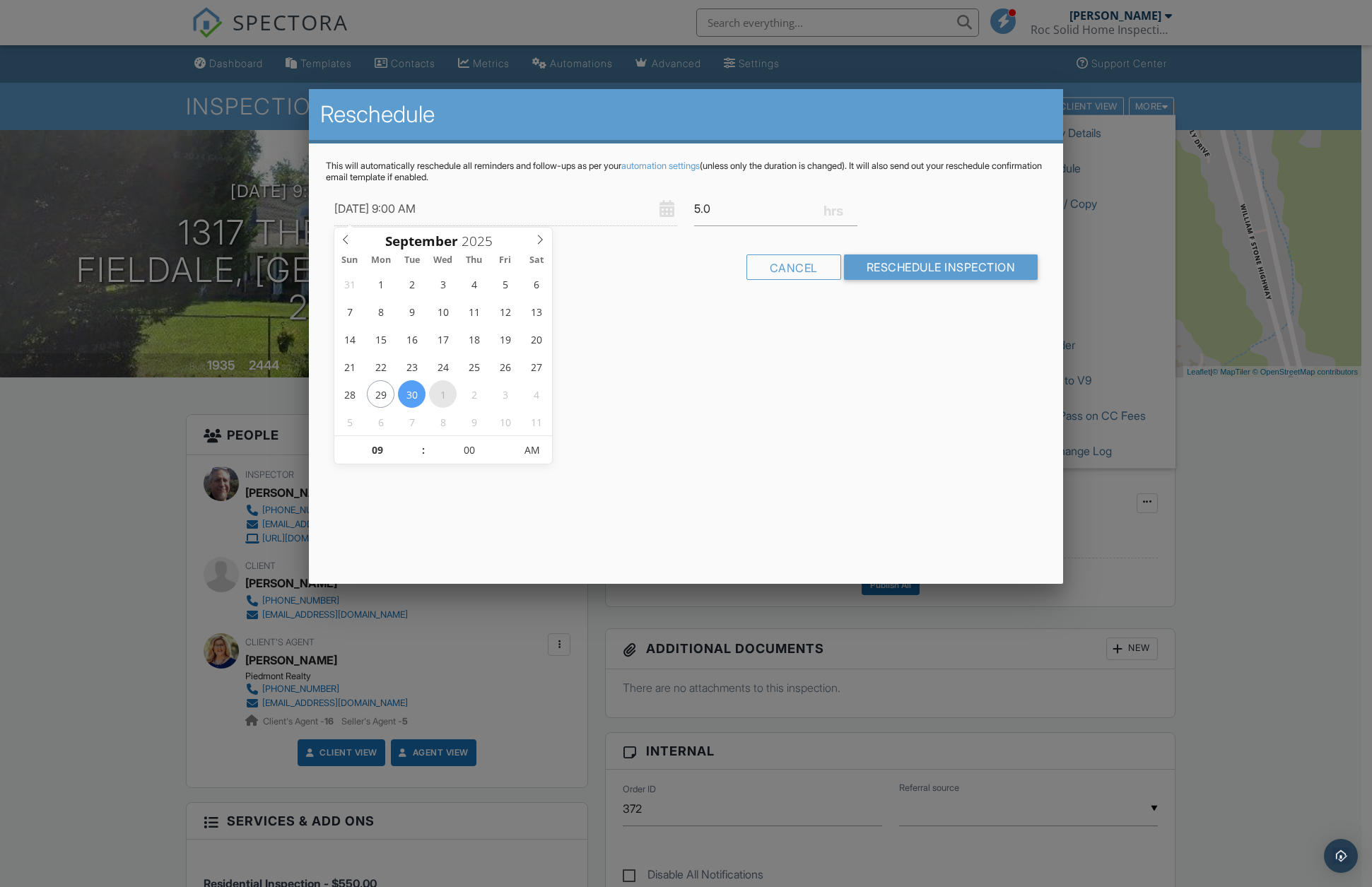
type input "[DATE] 9:00 AM"
click at [959, 270] on input "Reschedule Inspection" at bounding box center [941, 267] width 194 height 25
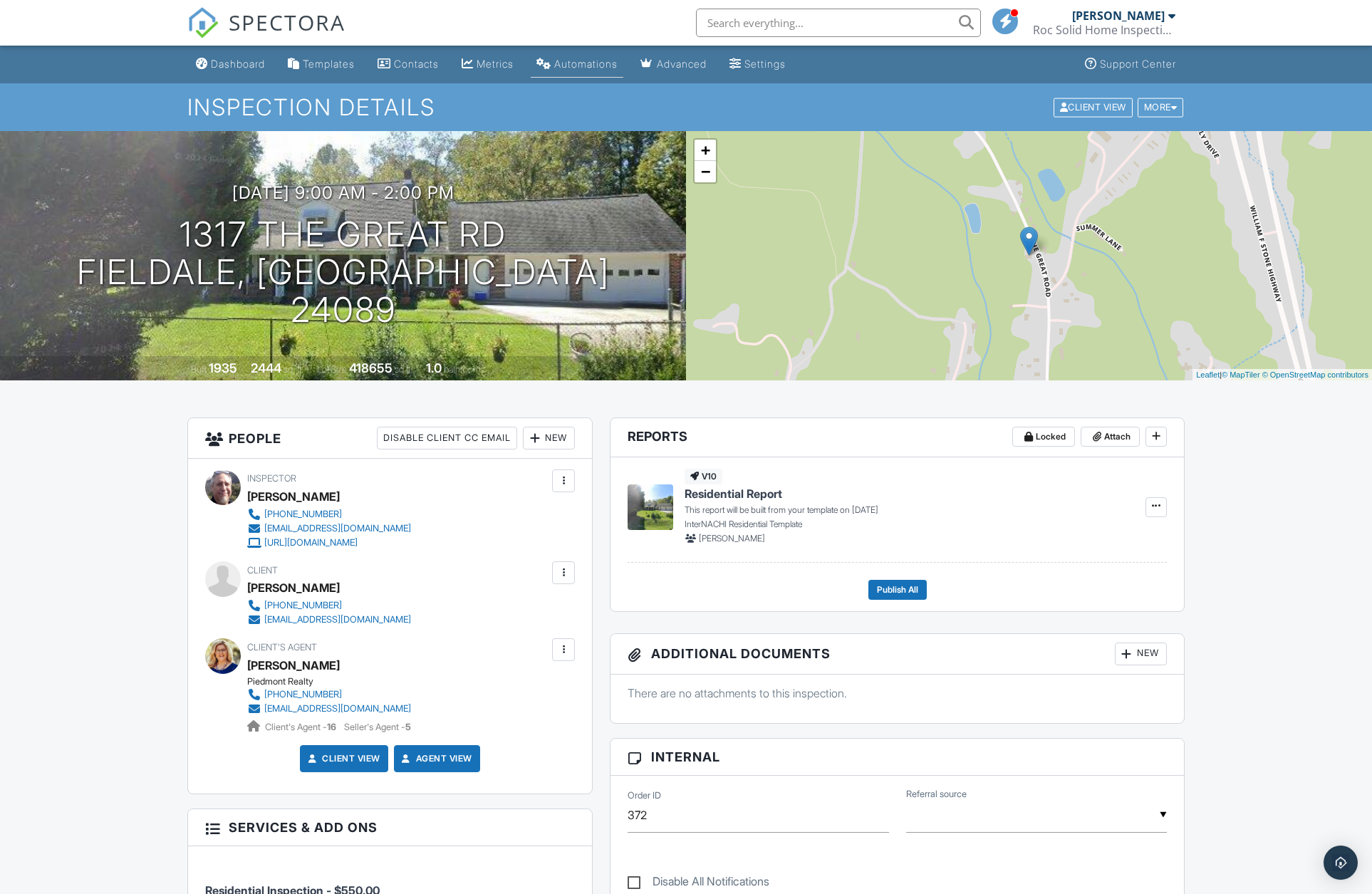
click at [618, 71] on link "Automations" at bounding box center [577, 65] width 93 height 27
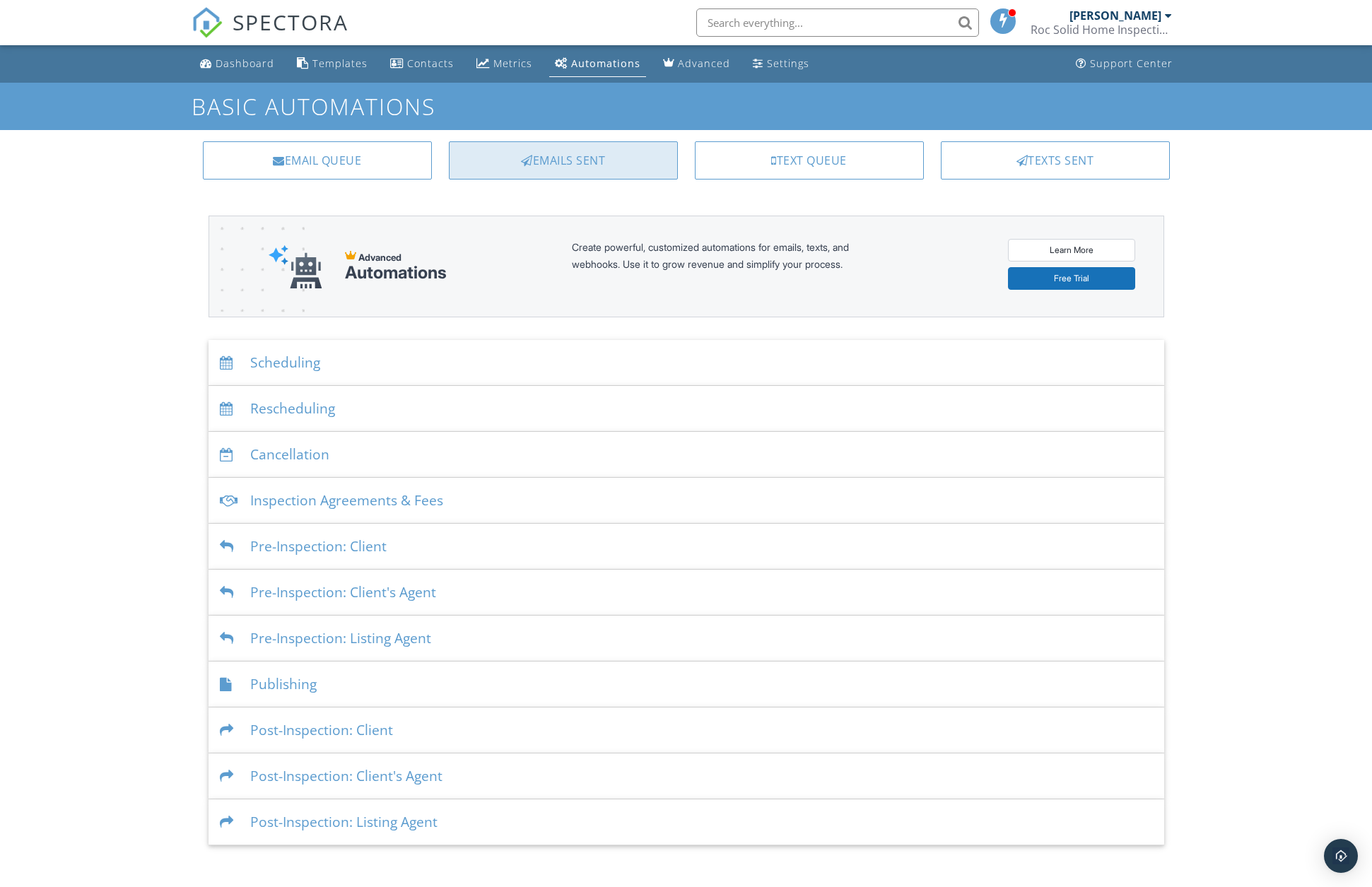
click at [588, 164] on div "Emails Sent" at bounding box center [563, 160] width 229 height 38
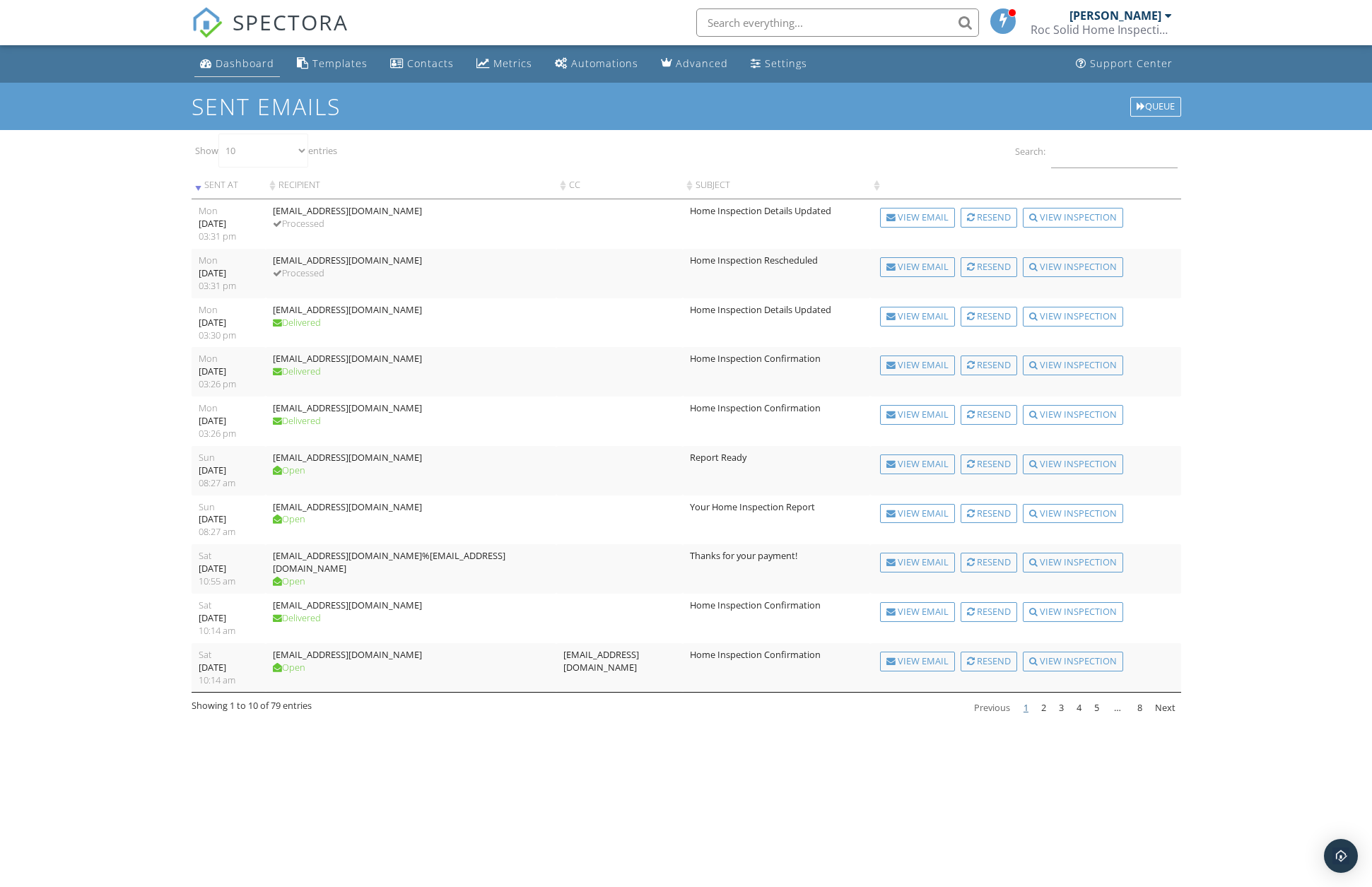
click at [252, 68] on div "Dashboard" at bounding box center [244, 63] width 58 height 13
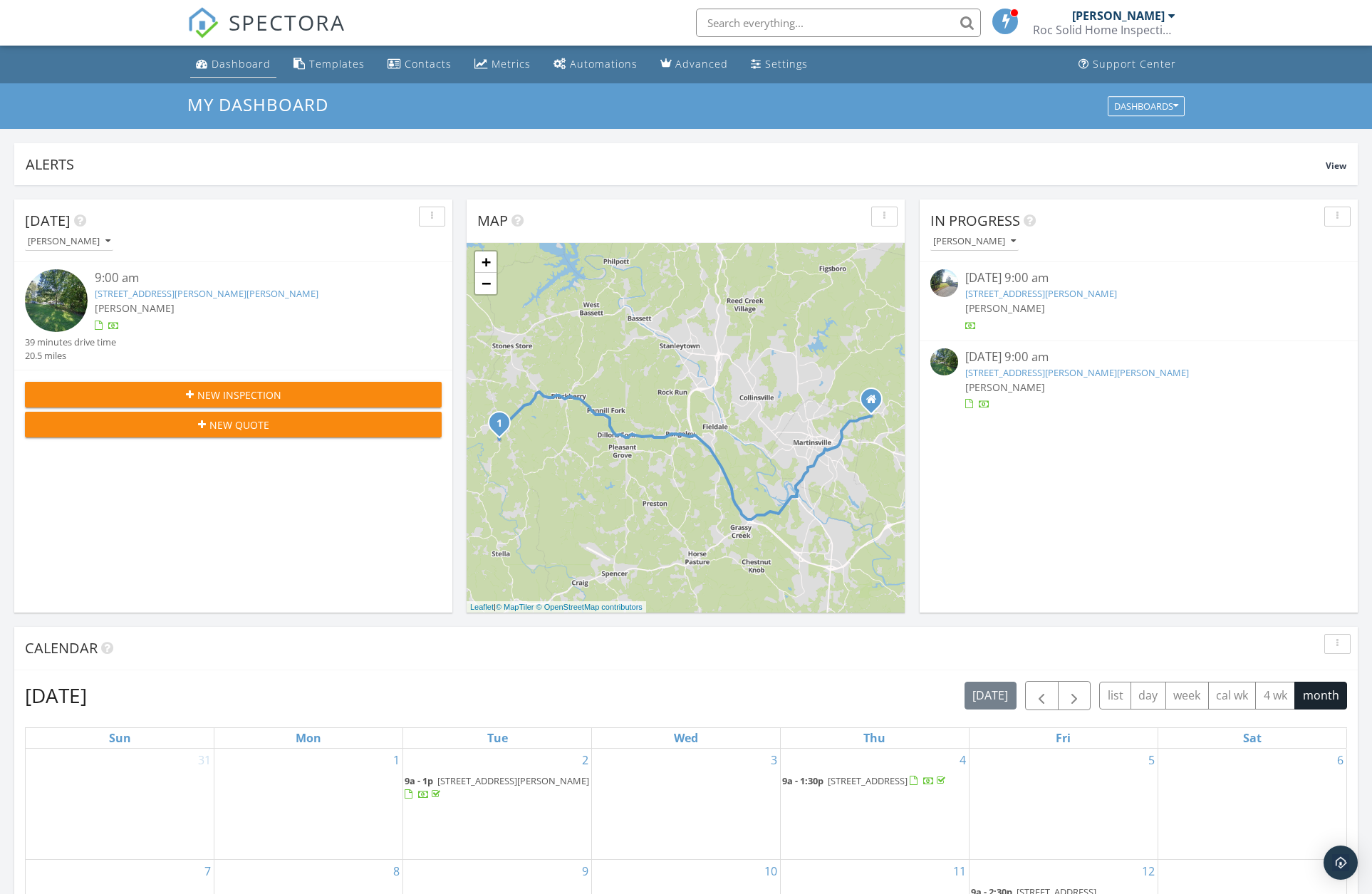
click at [258, 70] on div "Dashboard" at bounding box center [240, 64] width 59 height 13
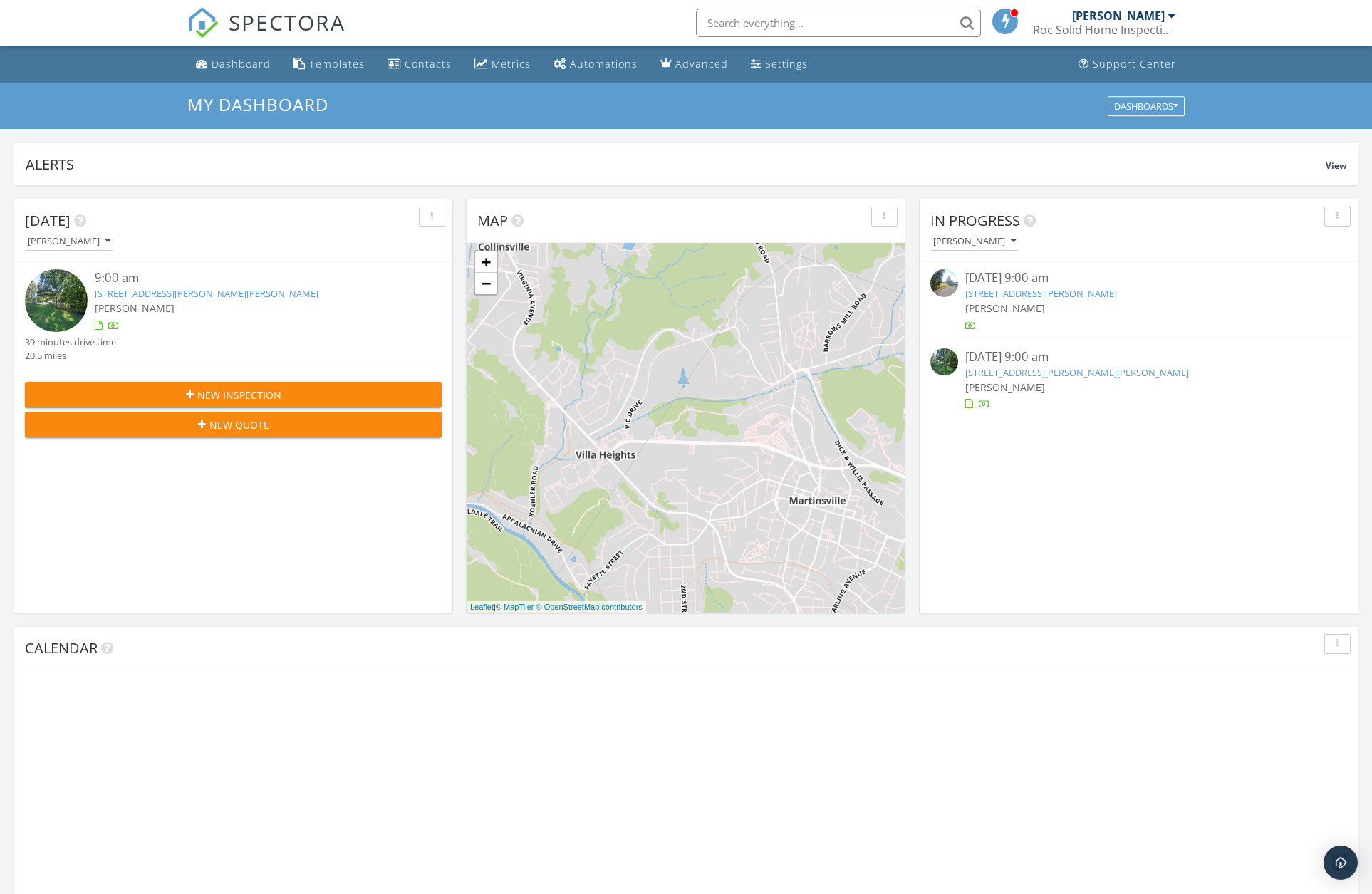
scroll to position [1318, 1394]
